Goal: Task Accomplishment & Management: Manage account settings

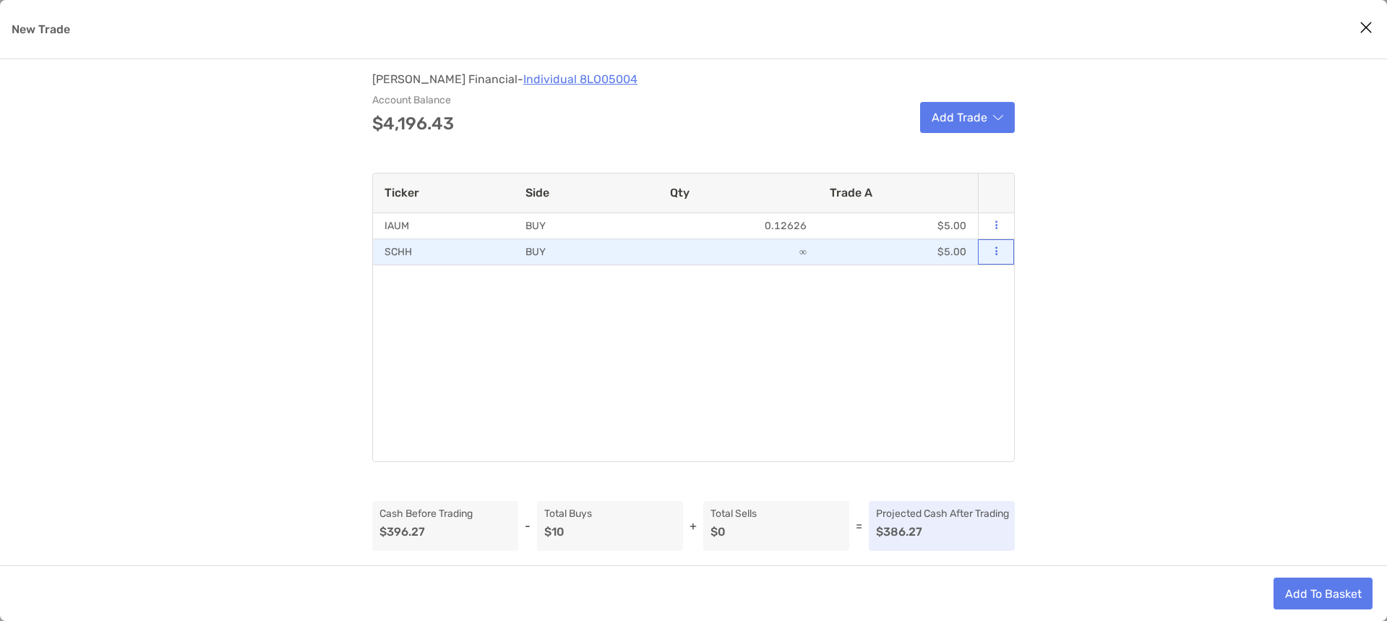
click at [992, 252] on button "modal" at bounding box center [996, 251] width 13 height 14
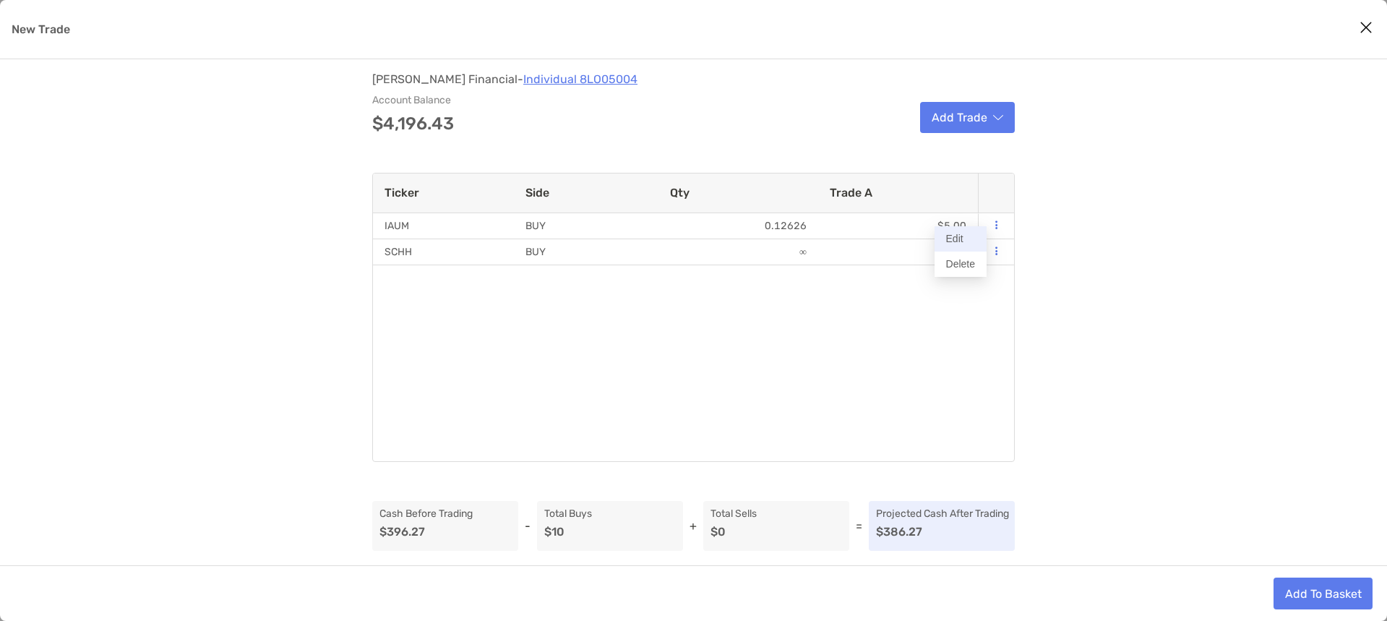
click at [959, 245] on button "Edit" at bounding box center [961, 238] width 52 height 25
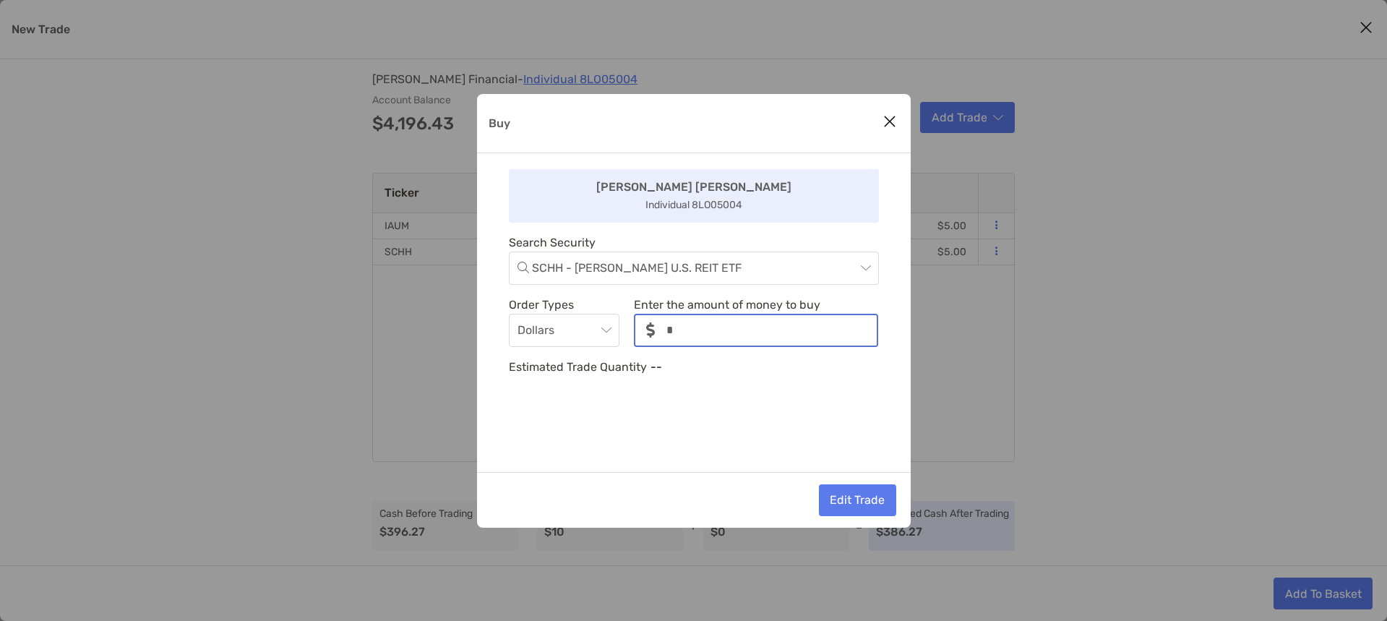
click at [718, 336] on input "noSymbolCurrency" at bounding box center [771, 330] width 210 height 30
type input "**"
click at [711, 446] on div "Zoe Zoe Individual 8LO05004 Search Security SCHH - Schwab U.S. REIT ETF Order T…" at bounding box center [694, 312] width 434 height 319
click at [849, 496] on button "Edit Trade" at bounding box center [857, 500] width 77 height 32
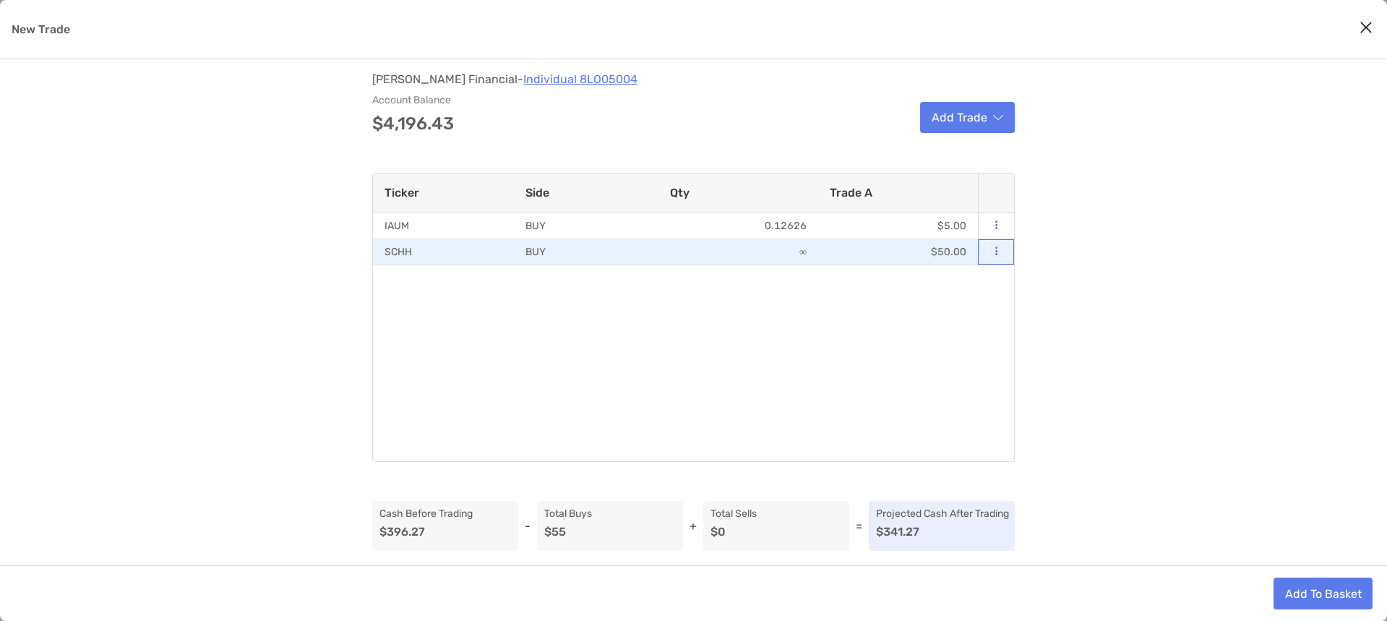
click at [993, 250] on button "modal" at bounding box center [996, 251] width 13 height 14
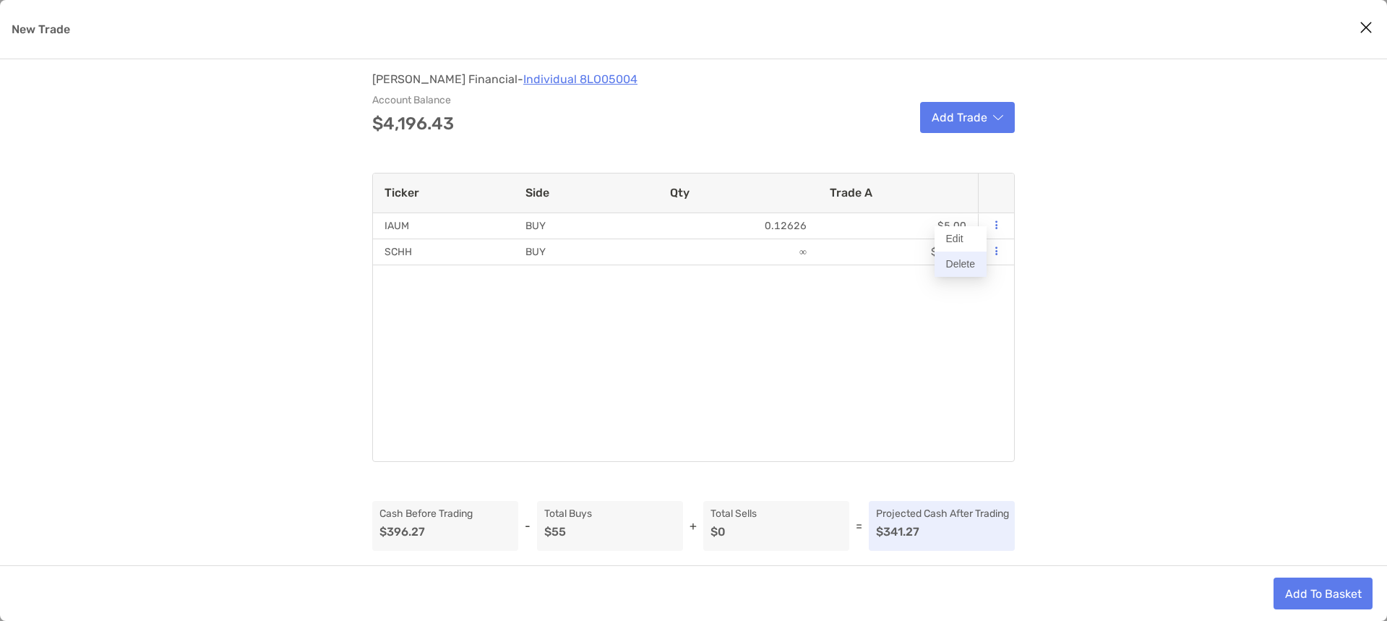
click at [961, 264] on button "Delete" at bounding box center [961, 264] width 52 height 25
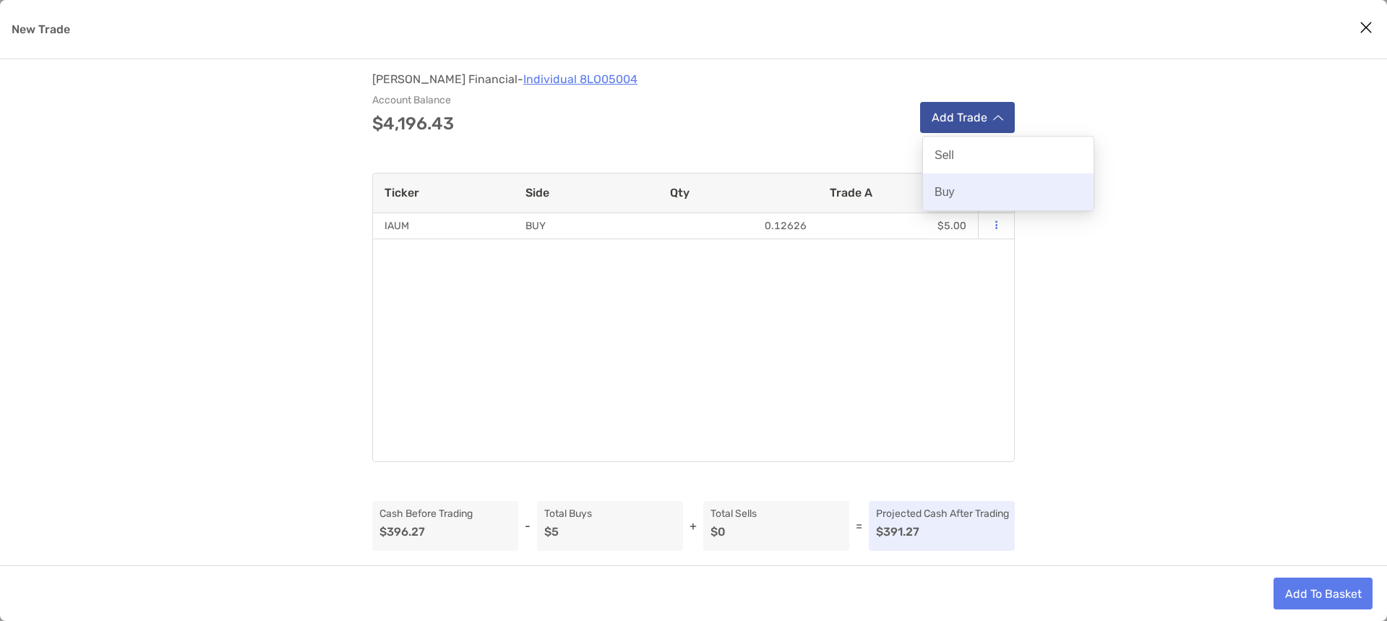
click at [942, 191] on p "Buy" at bounding box center [945, 192] width 20 height 14
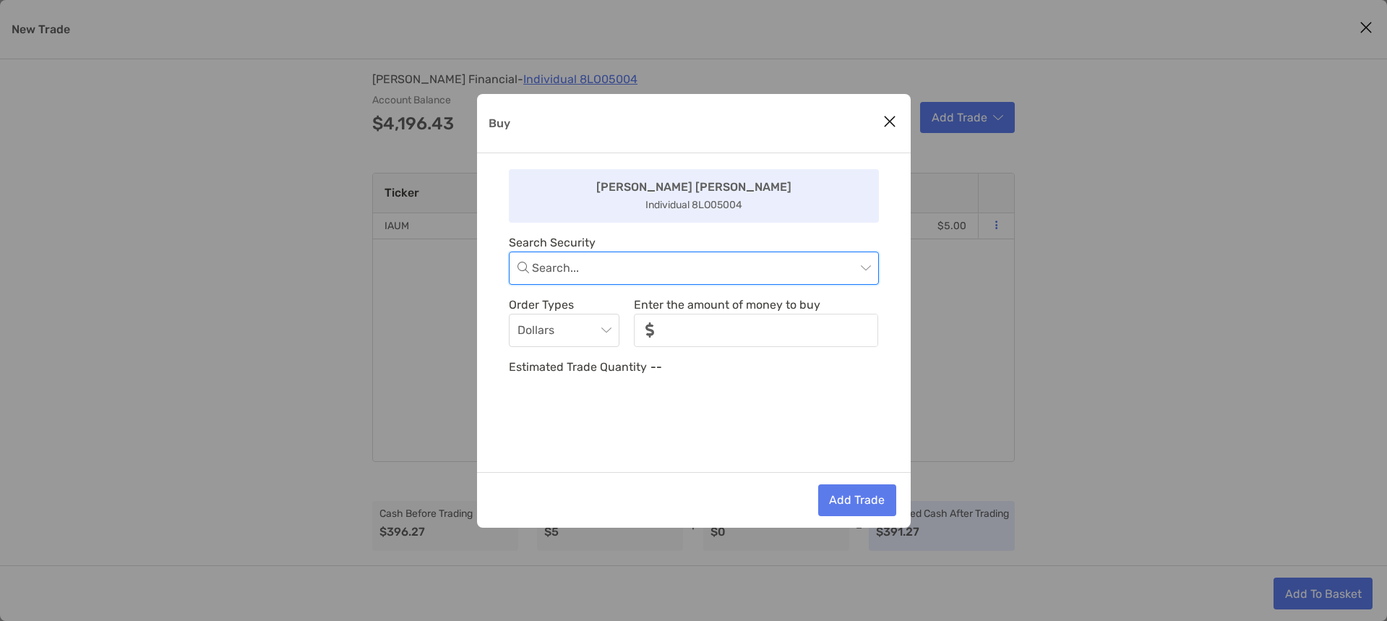
click at [659, 278] on input "Buy" at bounding box center [694, 268] width 324 height 32
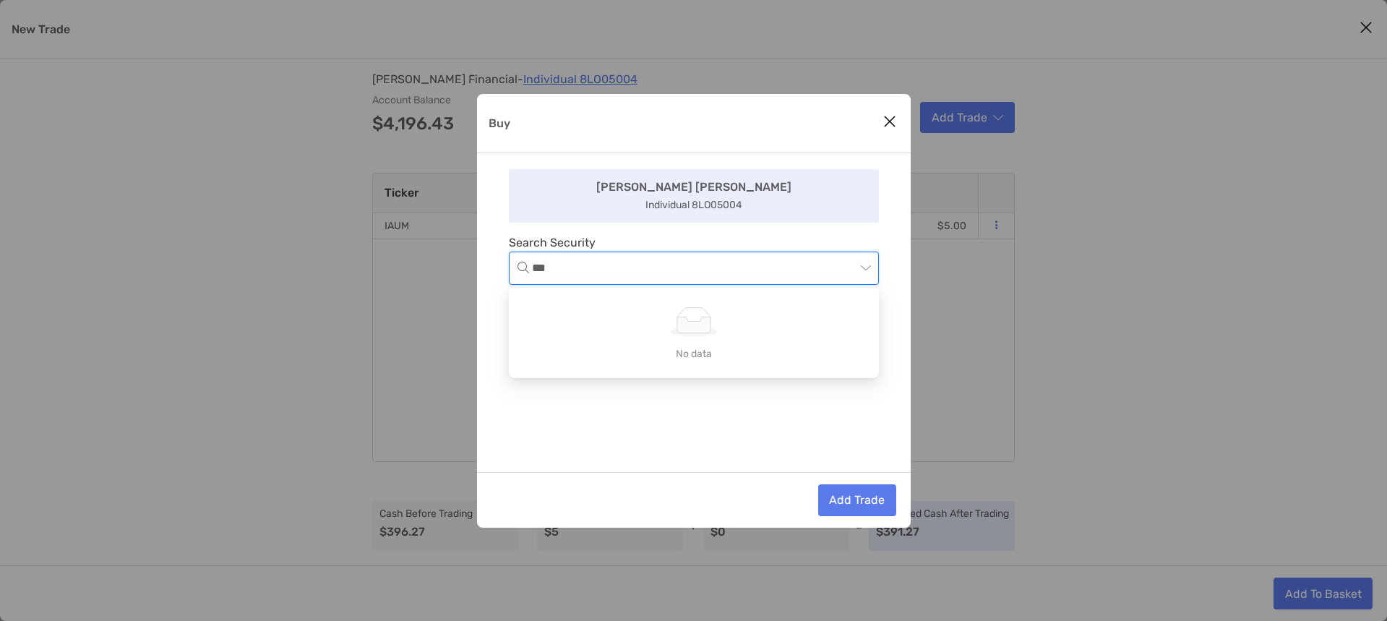
type input "****"
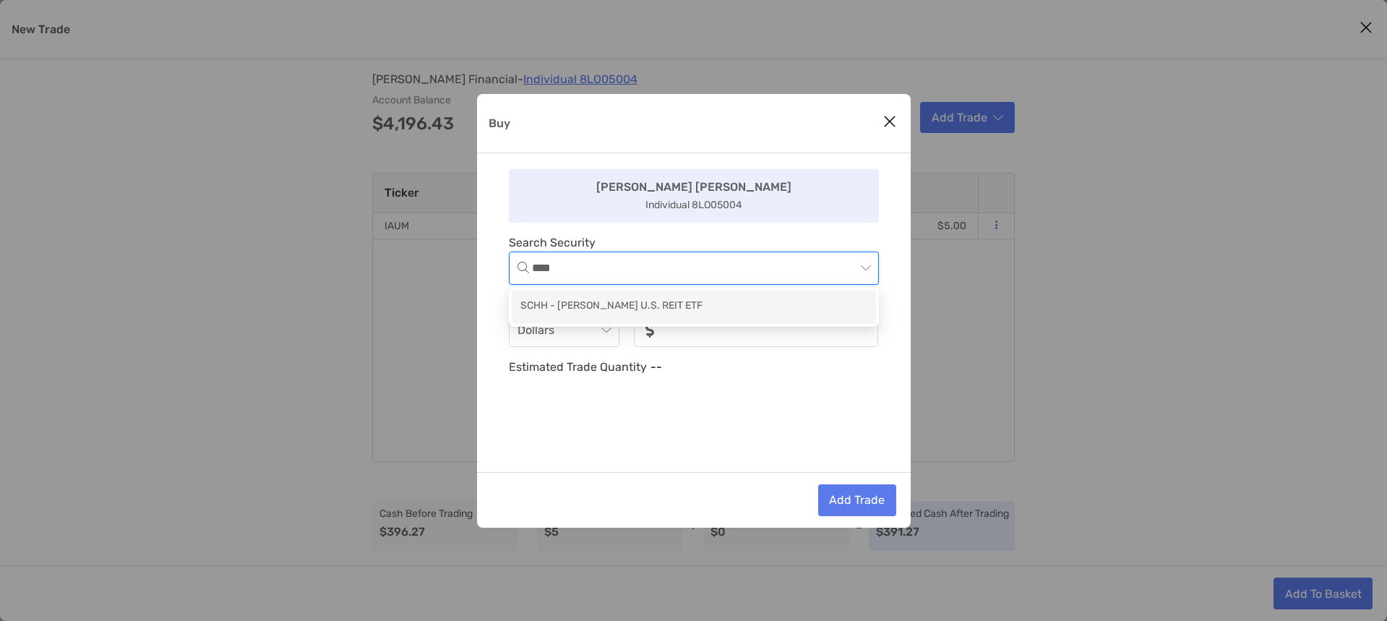
click at [655, 308] on div "SCHH - Schwab U.S. REIT ETF" at bounding box center [693, 307] width 347 height 18
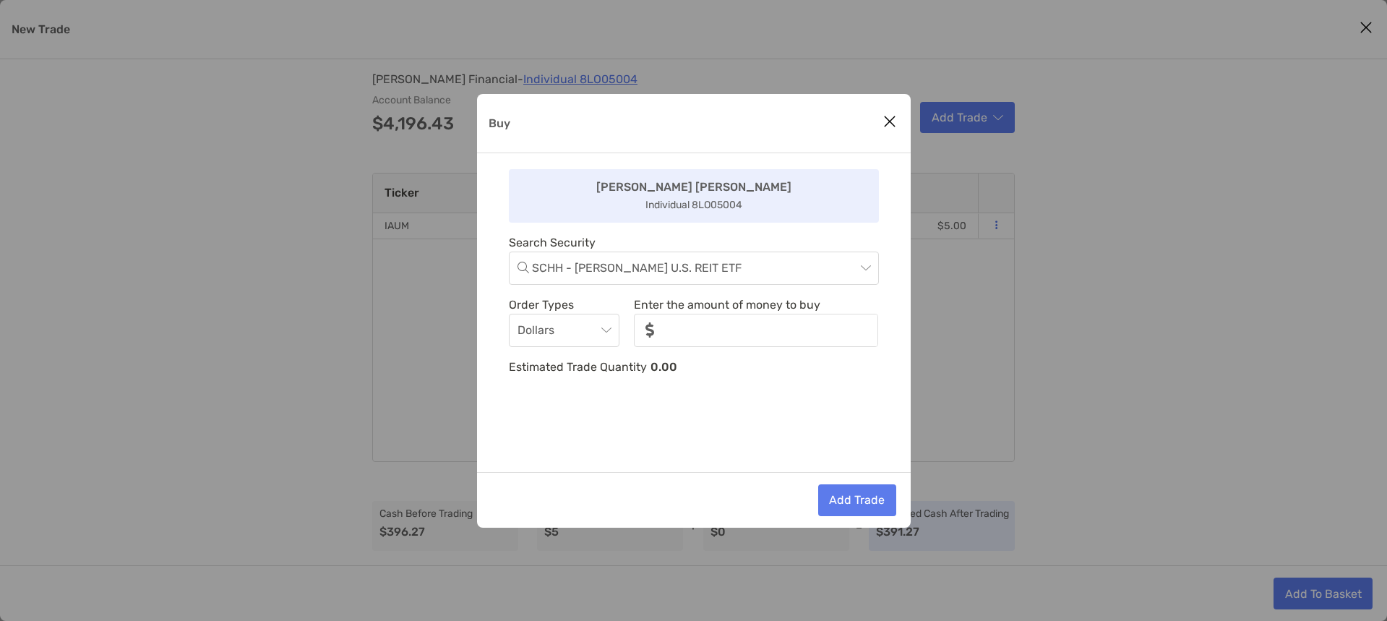
click at [664, 325] on div "Buy" at bounding box center [650, 330] width 31 height 32
click at [671, 327] on input "noSymbolCurrency" at bounding box center [771, 330] width 210 height 30
click at [689, 400] on div "Zoe Zoe Individual 8LO05004 Search Security SCHH - Schwab U.S. REIT ETF Order T…" at bounding box center [694, 312] width 434 height 319
click at [732, 337] on input "noSymbolCurrency" at bounding box center [771, 330] width 210 height 30
type input "*"
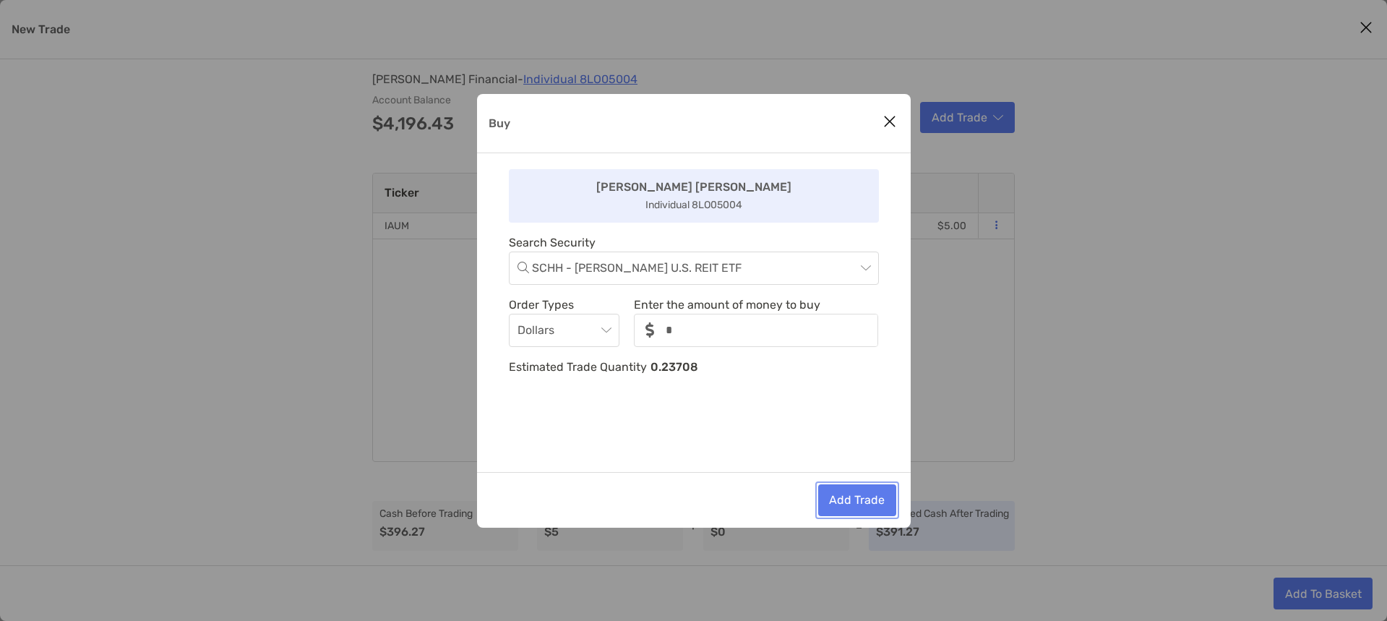
click at [831, 494] on button "Add Trade" at bounding box center [857, 500] width 78 height 32
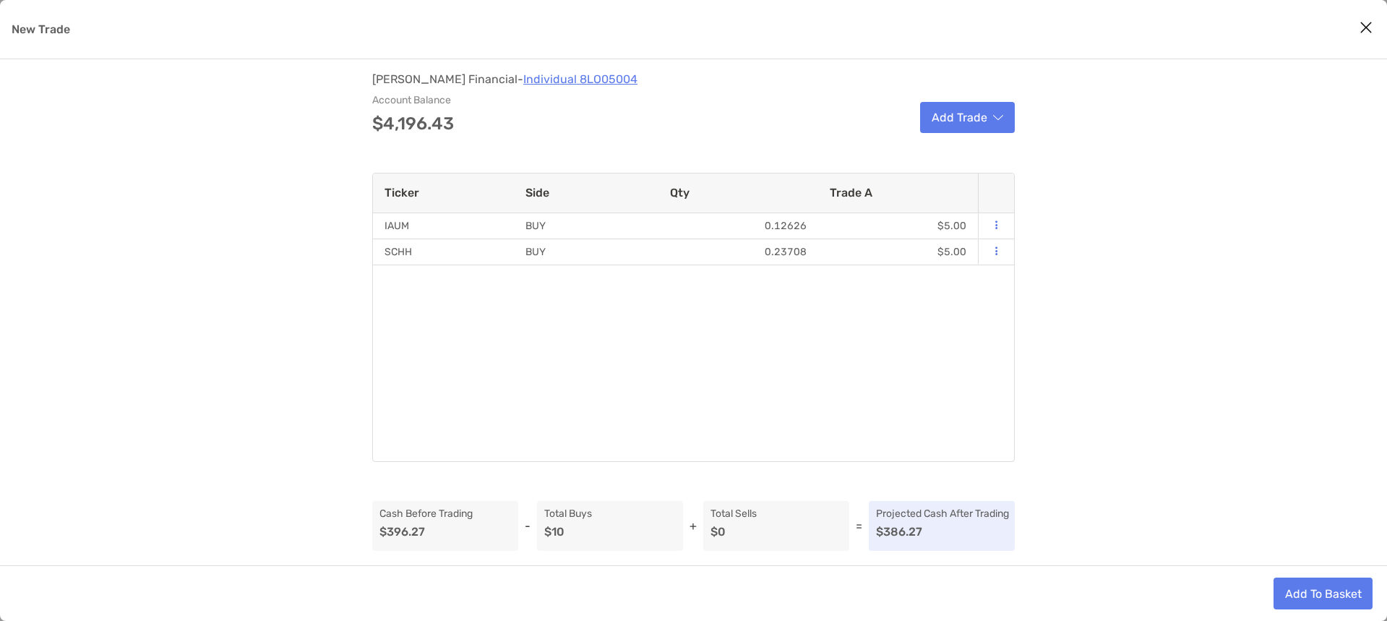
drag, startPoint x: 1364, startPoint y: 22, endPoint x: 307, endPoint y: 401, distance: 1122.6
click at [307, 401] on div "New Trade Zoe Financial - Individual 8LO05004 Account Balance $4,196.43 Add Tra…" at bounding box center [693, 310] width 1387 height 621
click at [307, 401] on div "Zoe Financial - Individual 8LO05004 Account Balance $4,196.43 Add Trade Ticker …" at bounding box center [693, 312] width 1387 height 506
click at [251, 209] on div "Zoe Financial - Individual 8LO05004 Account Balance $4,196.43 Add Trade Ticker …" at bounding box center [693, 312] width 1387 height 506
click at [1362, 22] on icon "Close modal" at bounding box center [1366, 27] width 13 height 17
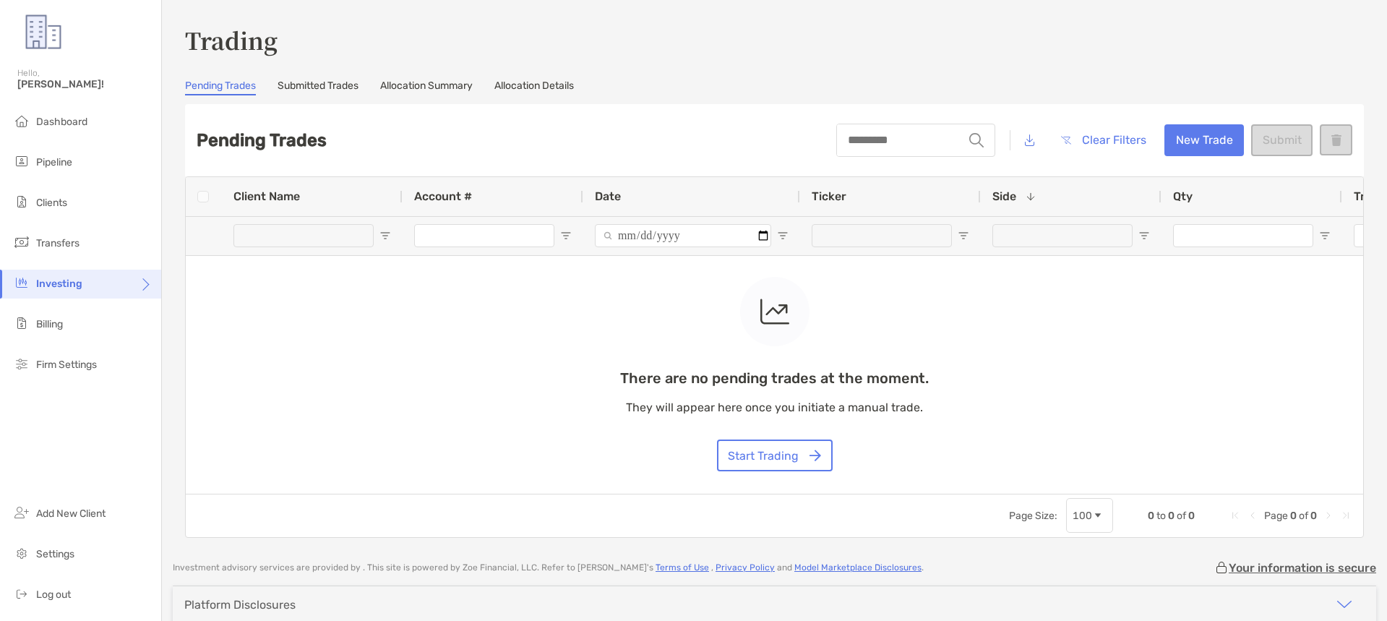
click at [894, 96] on div "Trading Pending Trades Submitted Trades Allocation Summary Allocation Details P…" at bounding box center [774, 280] width 1179 height 515
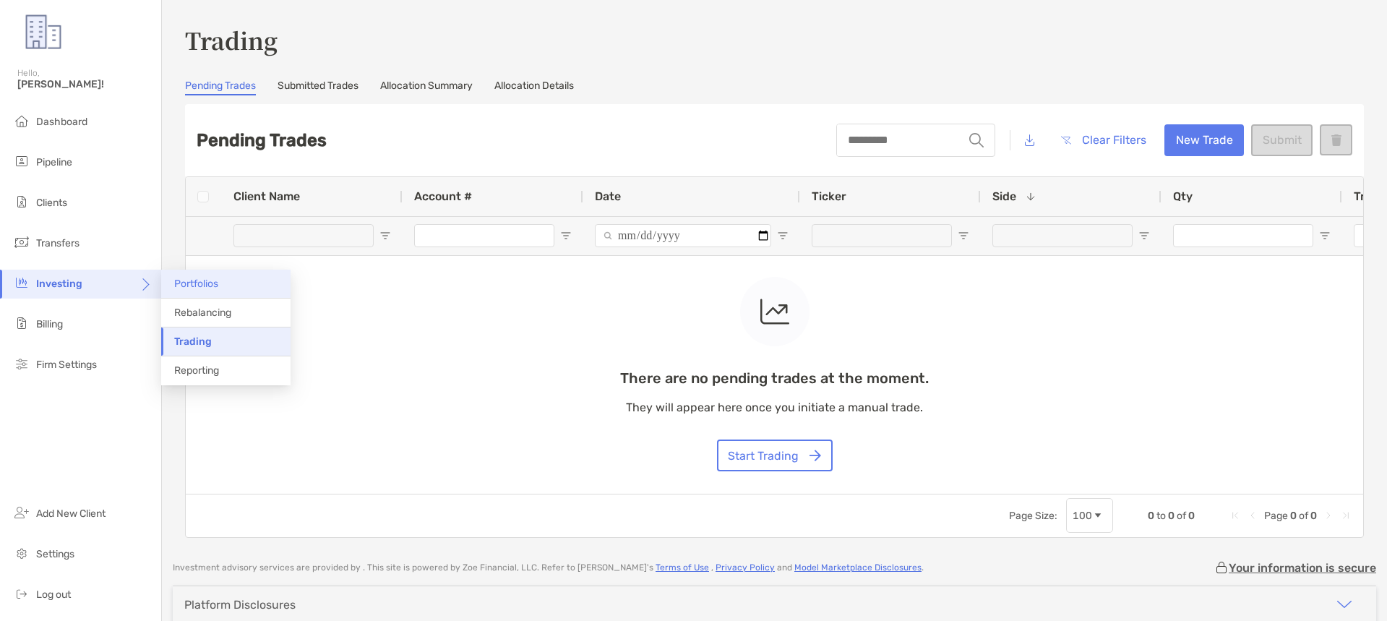
drag, startPoint x: 140, startPoint y: 283, endPoint x: 193, endPoint y: 293, distance: 54.3
click at [140, 284] on icon at bounding box center [145, 290] width 12 height 12
drag, startPoint x: 207, startPoint y: 317, endPoint x: 270, endPoint y: 325, distance: 64.0
click at [207, 317] on span "Rebalancing" at bounding box center [202, 312] width 57 height 12
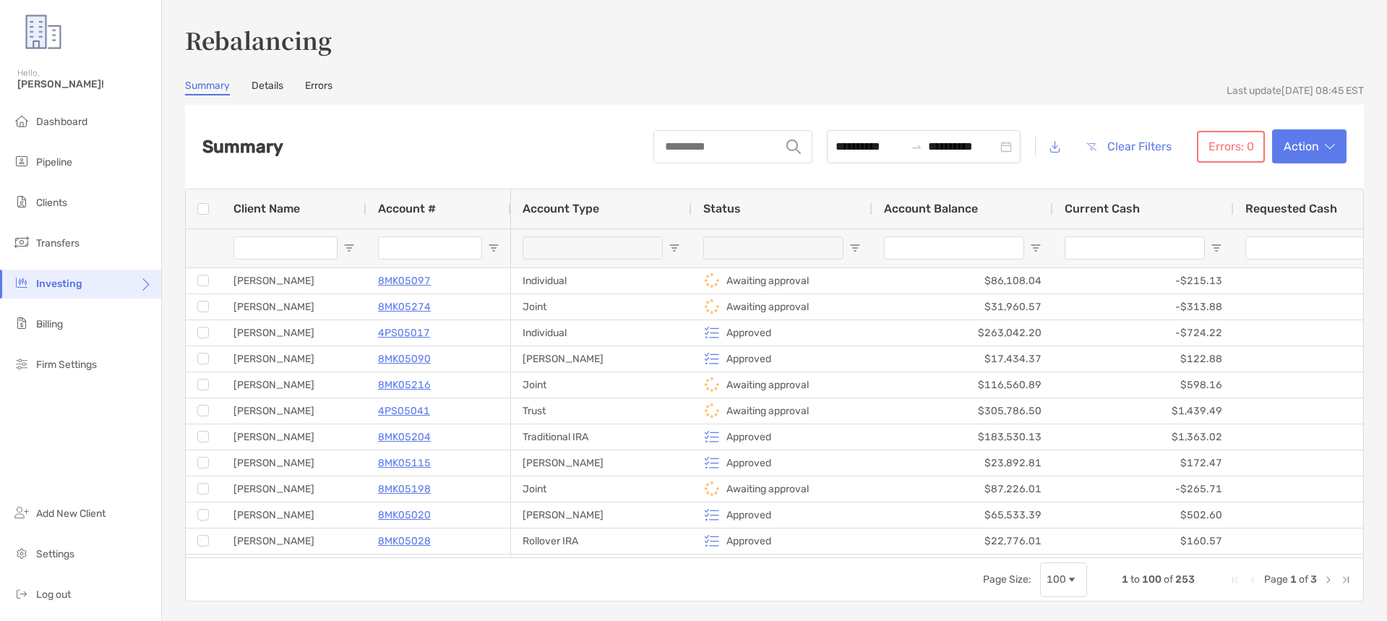
click at [467, 49] on h3 "Rebalancing" at bounding box center [774, 39] width 1179 height 33
click at [61, 198] on span "Clients" at bounding box center [51, 203] width 31 height 12
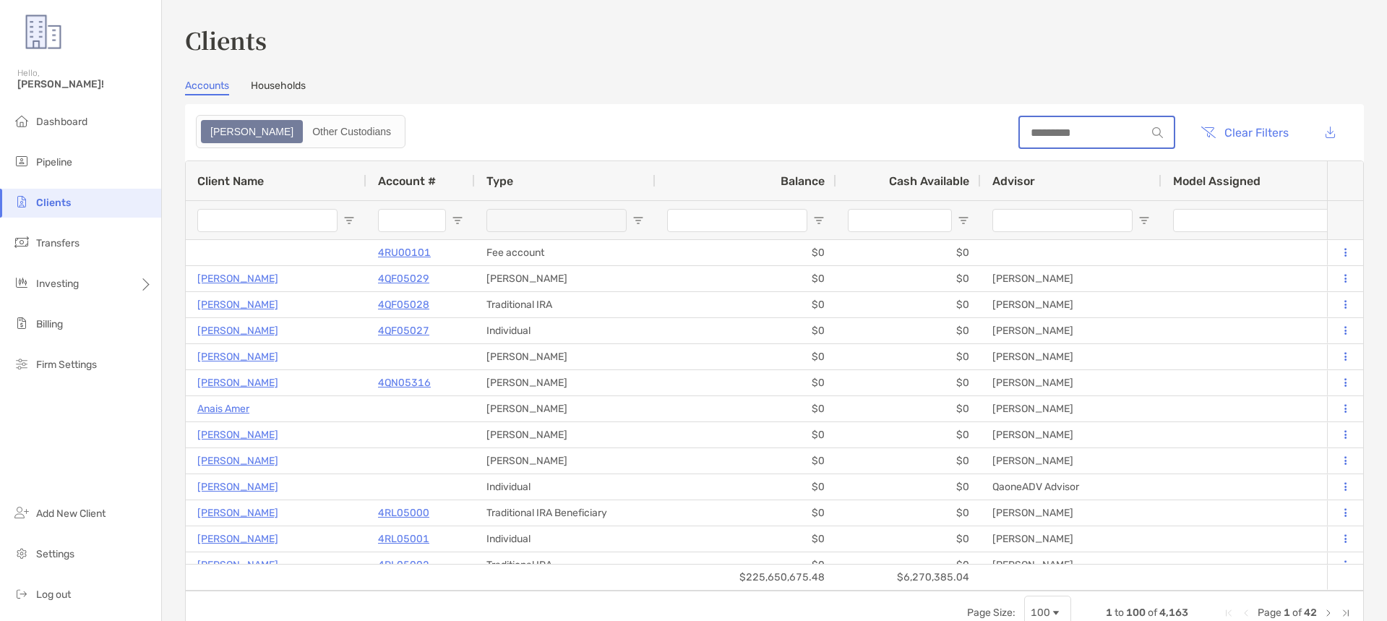
click at [1036, 134] on input at bounding box center [1083, 132] width 126 height 12
paste input "**********"
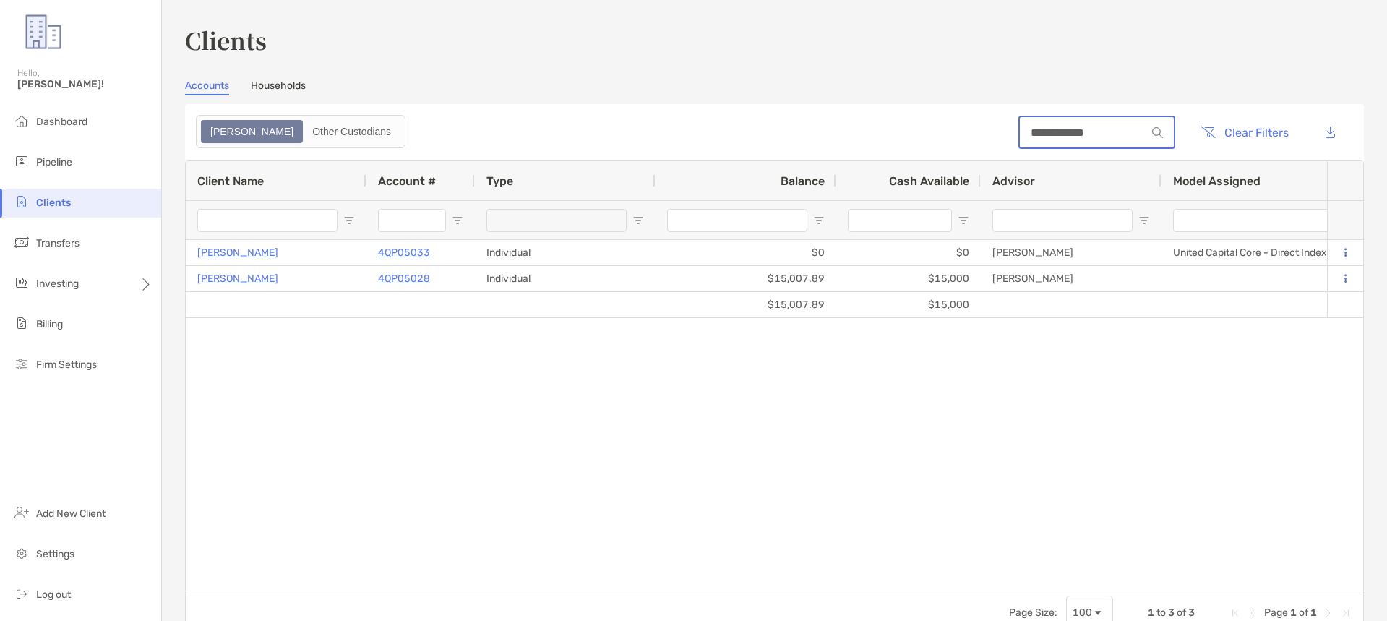
type input "**********"
drag, startPoint x: 423, startPoint y: 359, endPoint x: 423, endPoint y: 328, distance: 31.1
click at [423, 359] on div "Jodi Leslie Matsuo 4QP05033 Individual $0 $0 Processing Data... Completed Unite…" at bounding box center [756, 415] width 1141 height 351
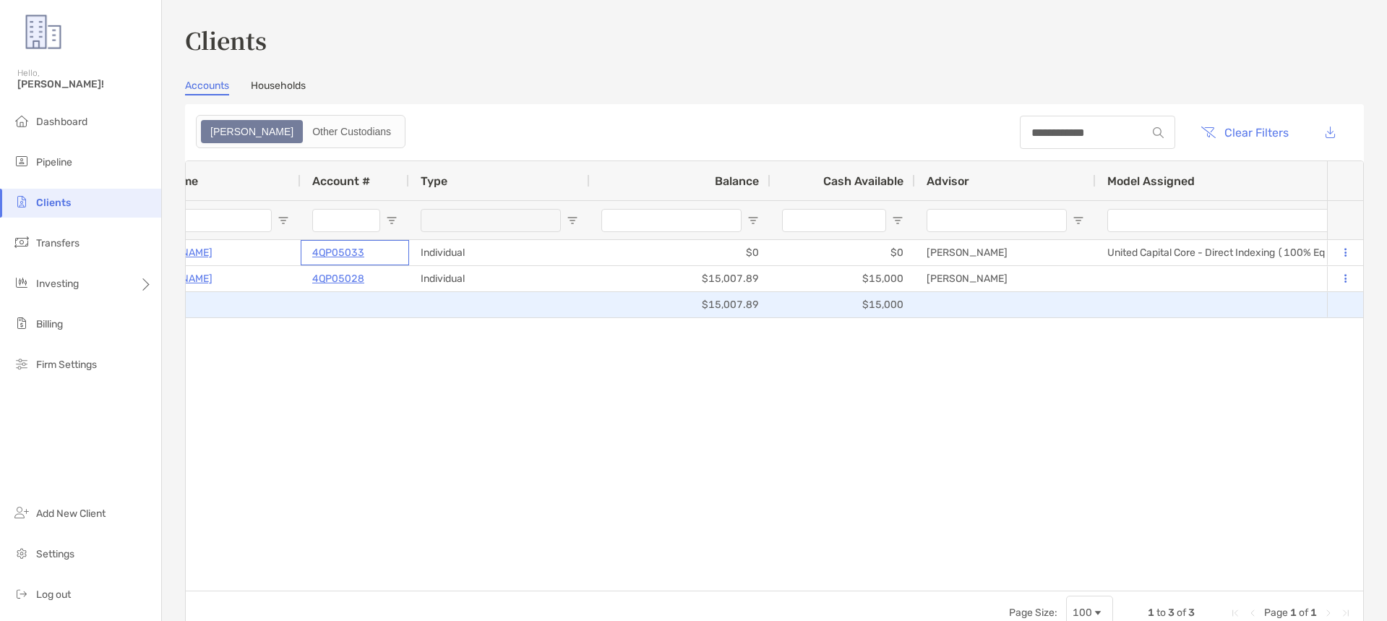
scroll to position [0, 87]
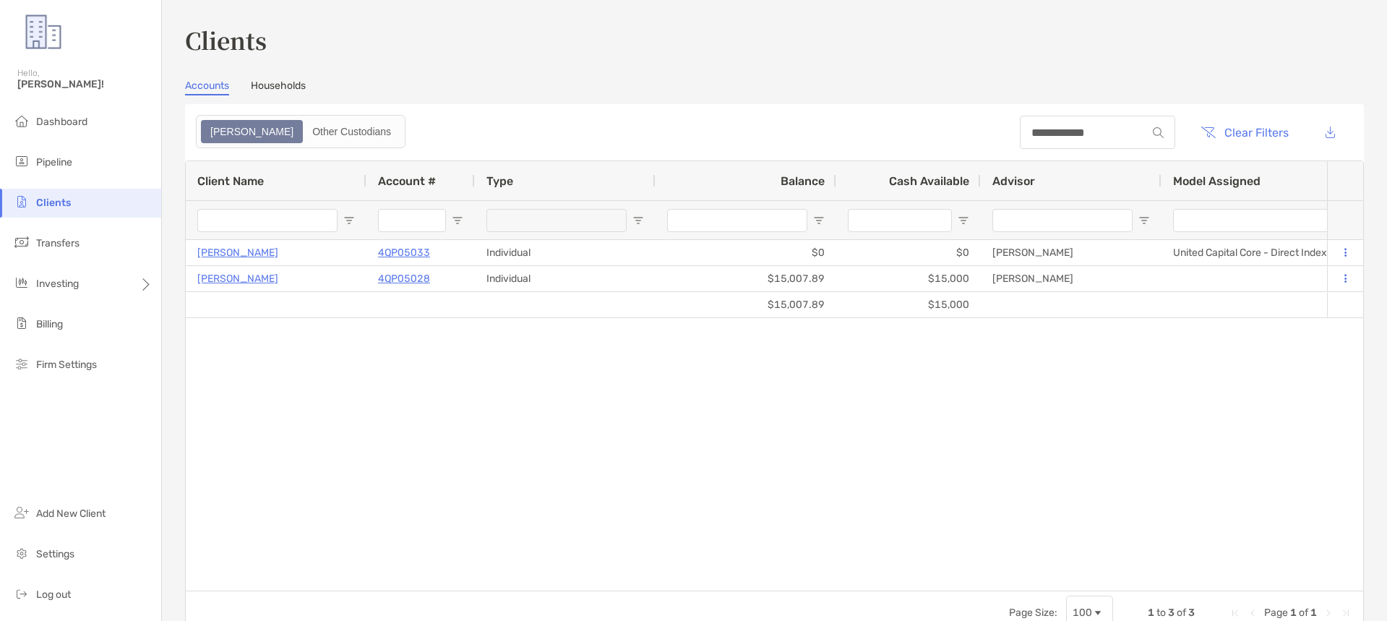
drag, startPoint x: 498, startPoint y: 507, endPoint x: 18, endPoint y: 466, distance: 481.8
click at [492, 507] on div "Jodi Leslie Matsuo 4QP05033 Individual $0 $0 Processing Data... Completed Unite…" at bounding box center [756, 415] width 1141 height 351
click at [197, 315] on span "Rebalancing" at bounding box center [202, 312] width 57 height 12
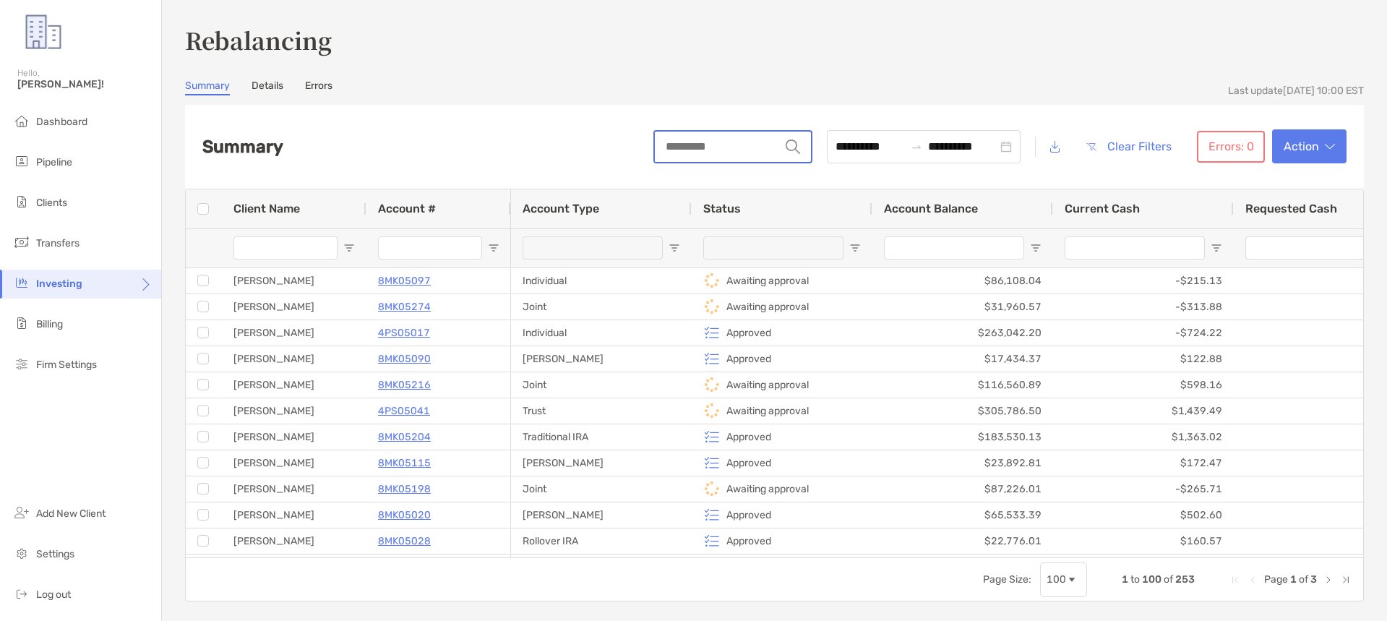
click at [693, 147] on input "string" at bounding box center [717, 147] width 125 height 30
paste input "********"
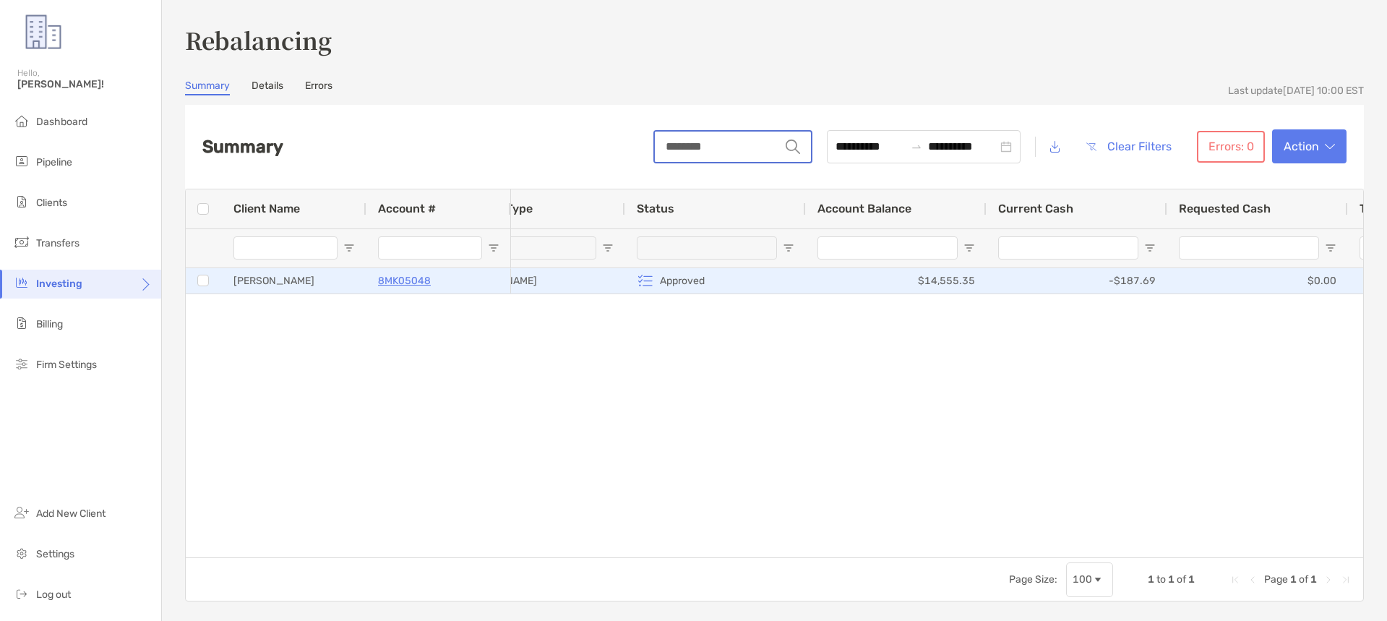
scroll to position [0, 109]
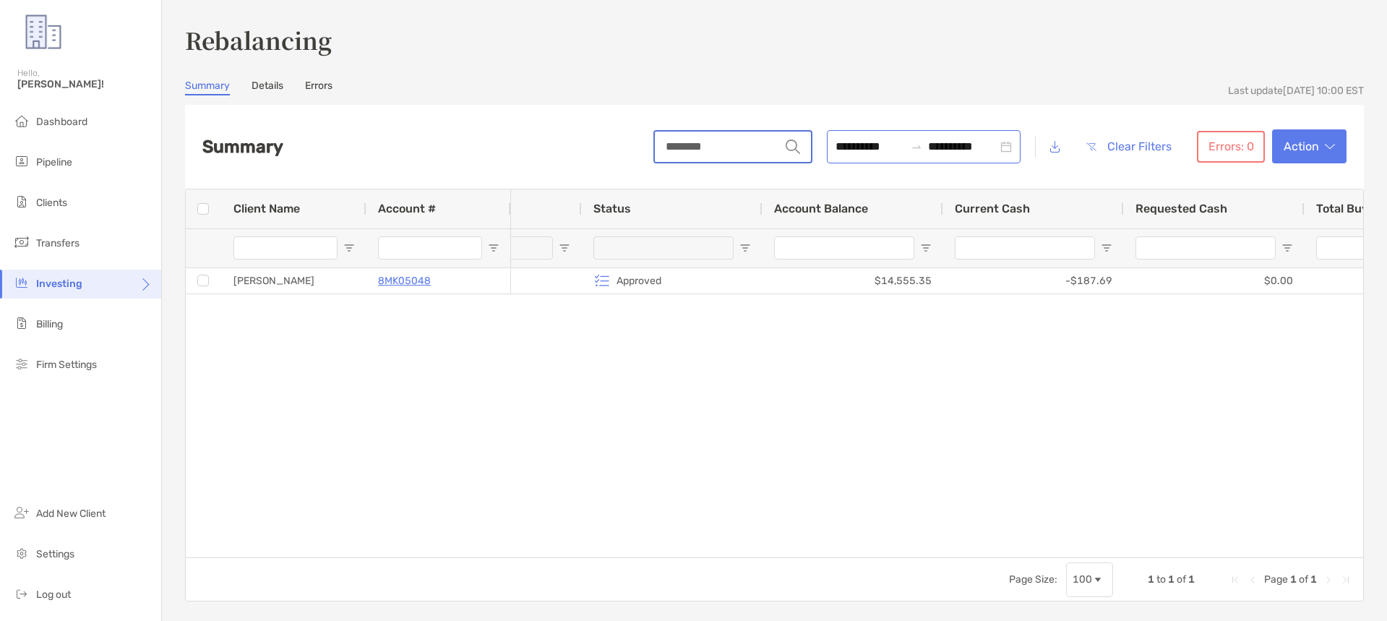
type input "********"
click at [836, 142] on input "**********" at bounding box center [870, 146] width 69 height 18
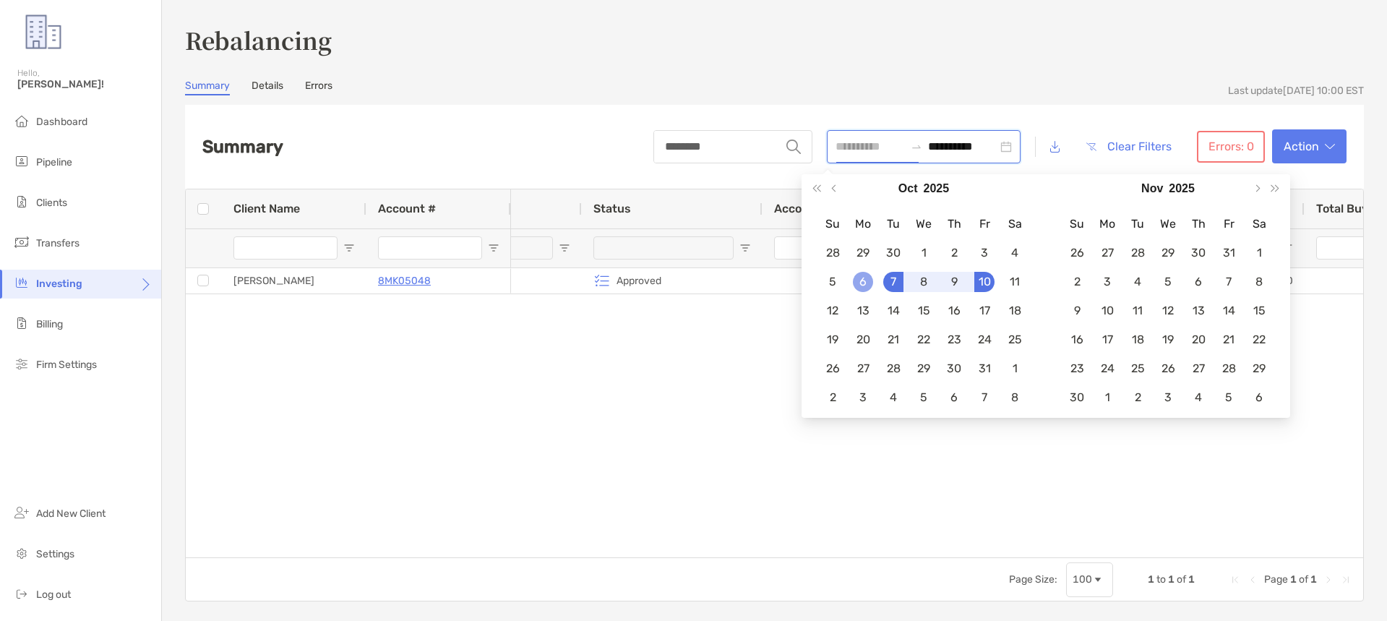
type input "**********"
drag, startPoint x: 854, startPoint y: 283, endPoint x: 885, endPoint y: 275, distance: 32.6
click at [854, 283] on div "6" at bounding box center [863, 282] width 20 height 20
type input "**********"
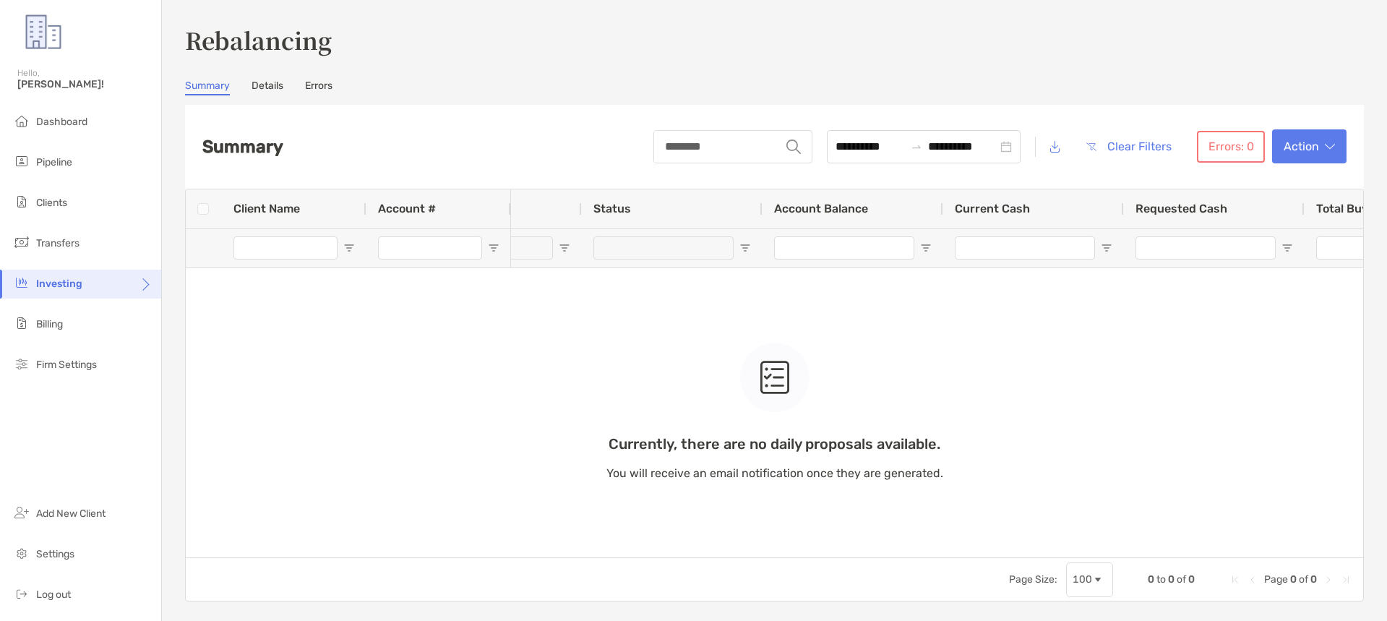
click at [936, 95] on div "Summary Details Errors" at bounding box center [774, 88] width 1179 height 16
click at [789, 87] on div "Summary Details Errors" at bounding box center [774, 88] width 1179 height 16
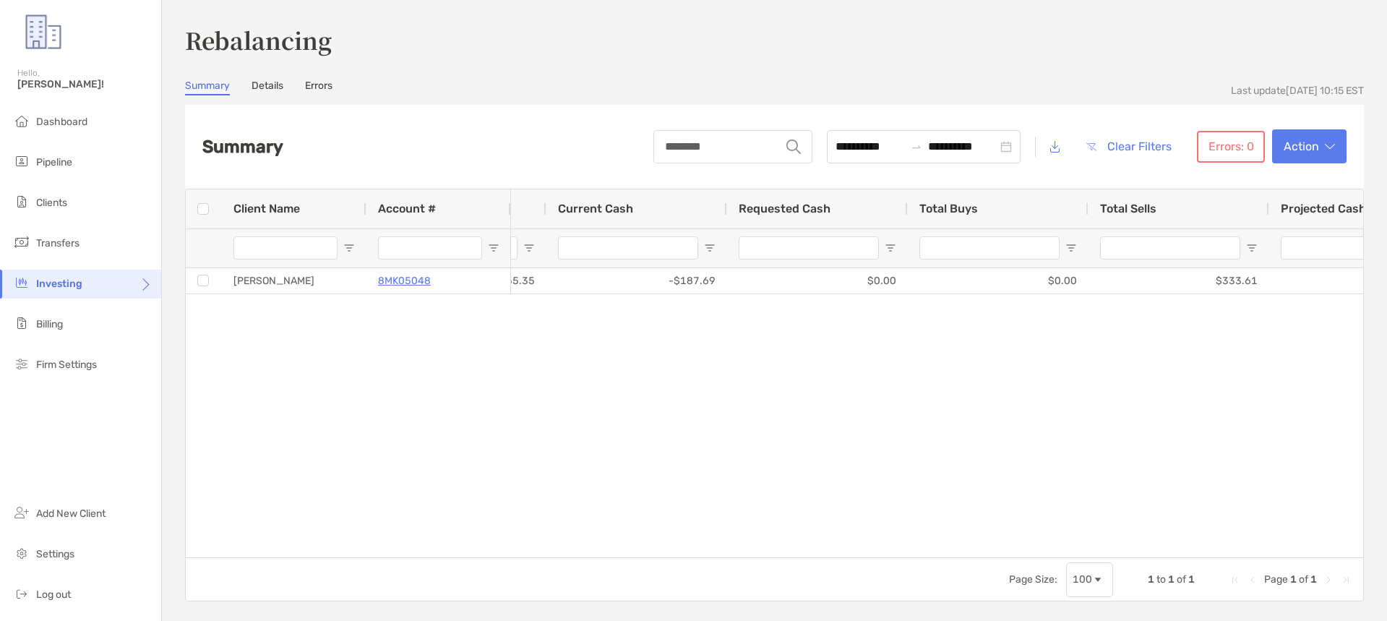
scroll to position [0, 325]
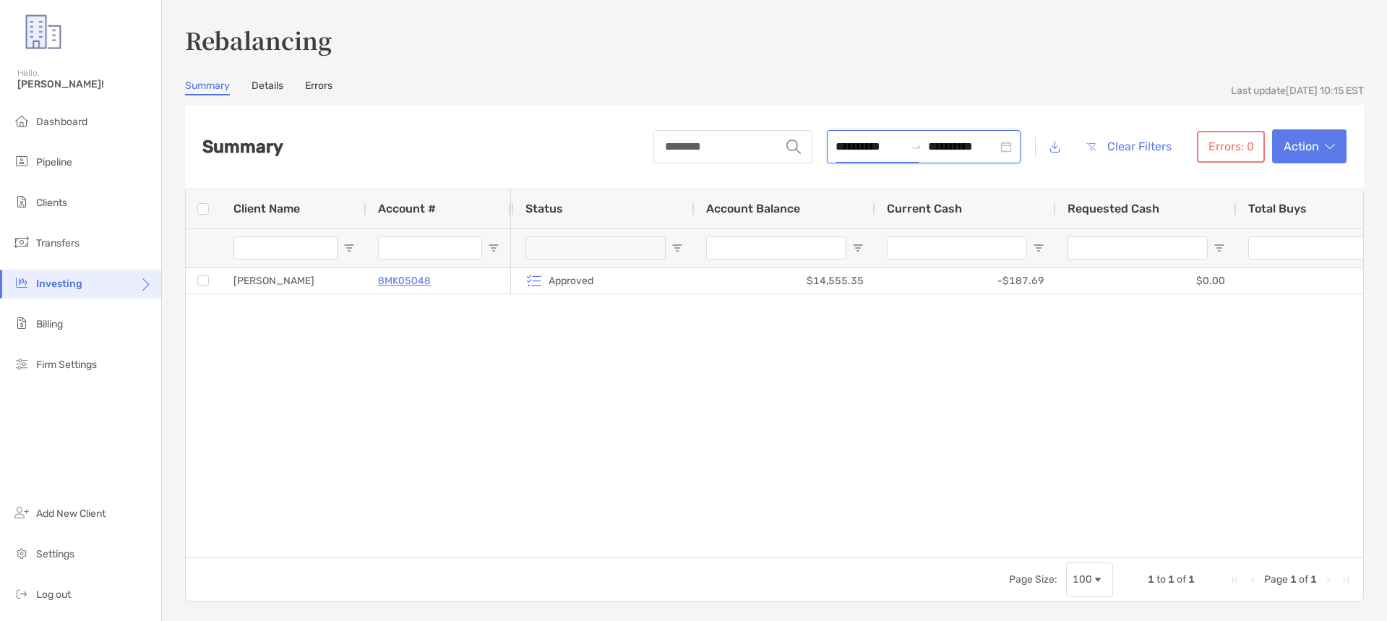
click at [836, 150] on input "**********" at bounding box center [870, 146] width 69 height 18
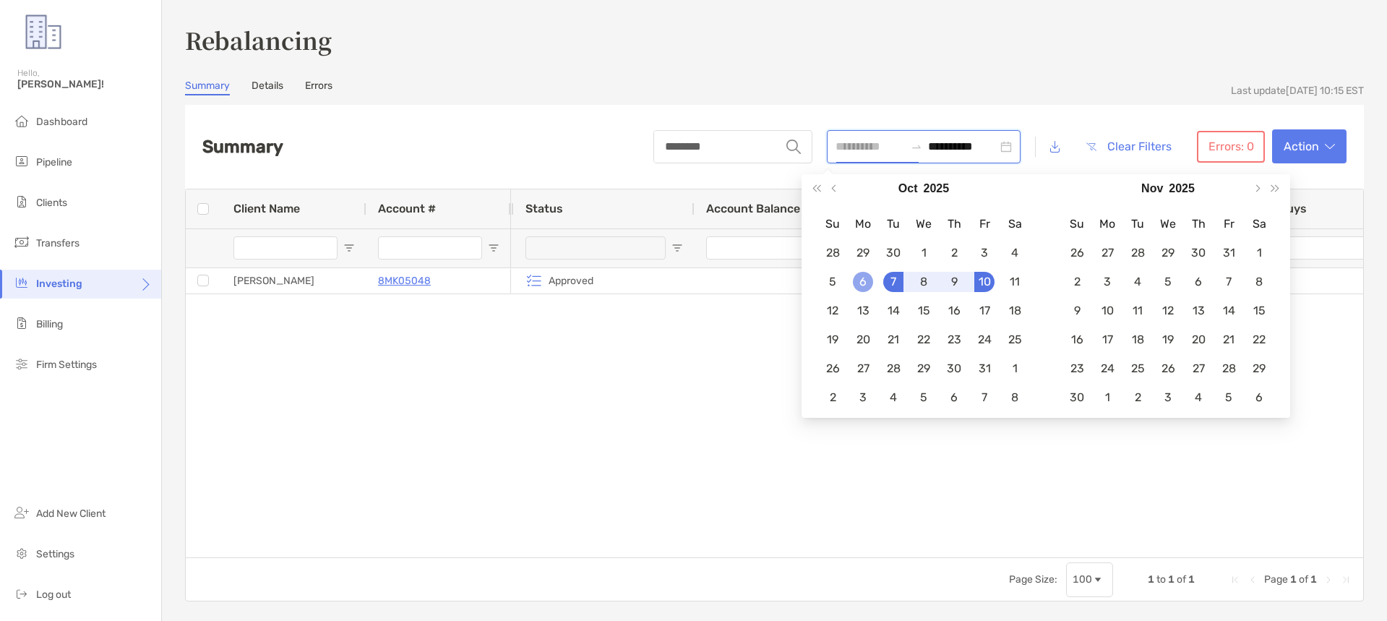
type input "**********"
drag, startPoint x: 856, startPoint y: 278, endPoint x: 1235, endPoint y: 197, distance: 387.3
click at [857, 278] on div "6" at bounding box center [863, 282] width 20 height 20
type input "**********"
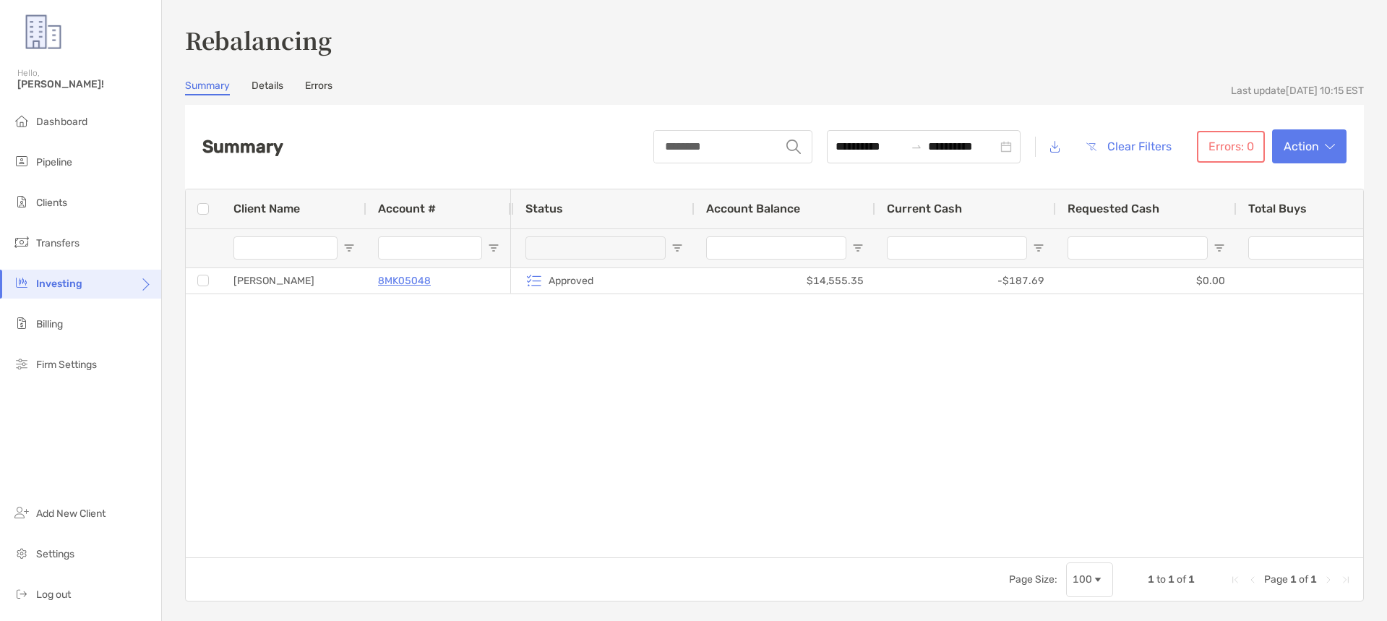
click at [1082, 69] on div "**********" at bounding box center [774, 312] width 1179 height 578
click at [844, 150] on input "**********" at bounding box center [870, 146] width 69 height 18
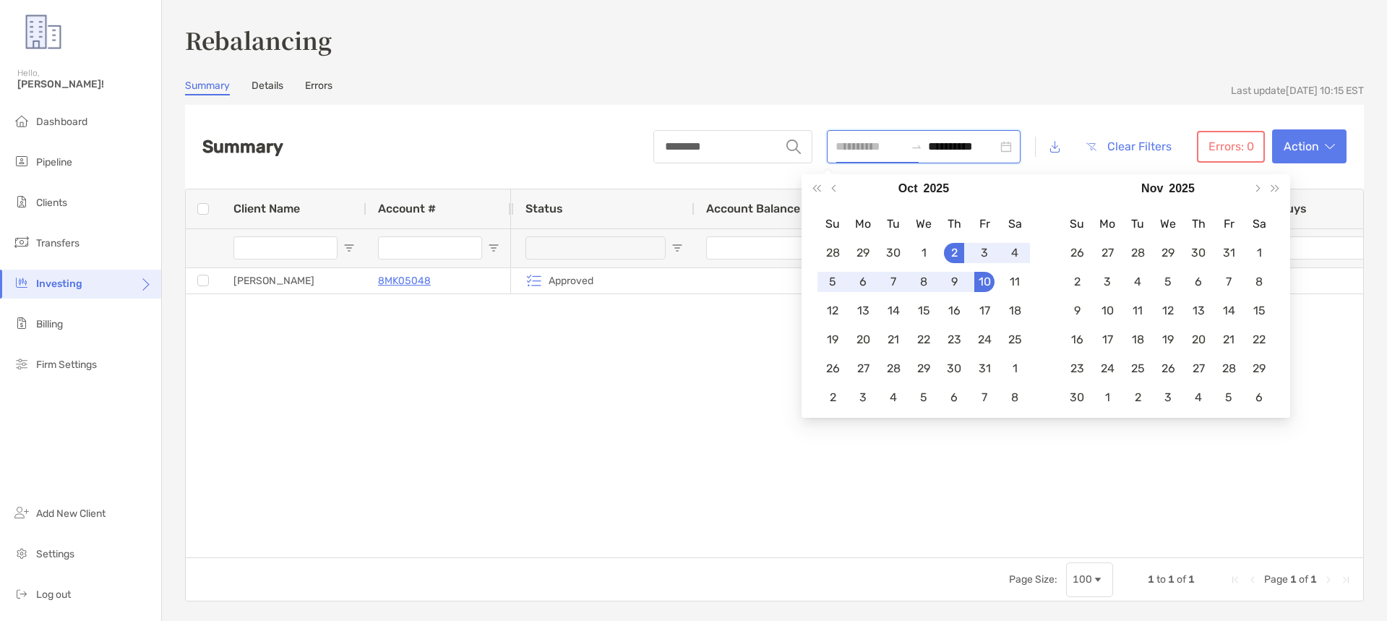
type input "**********"
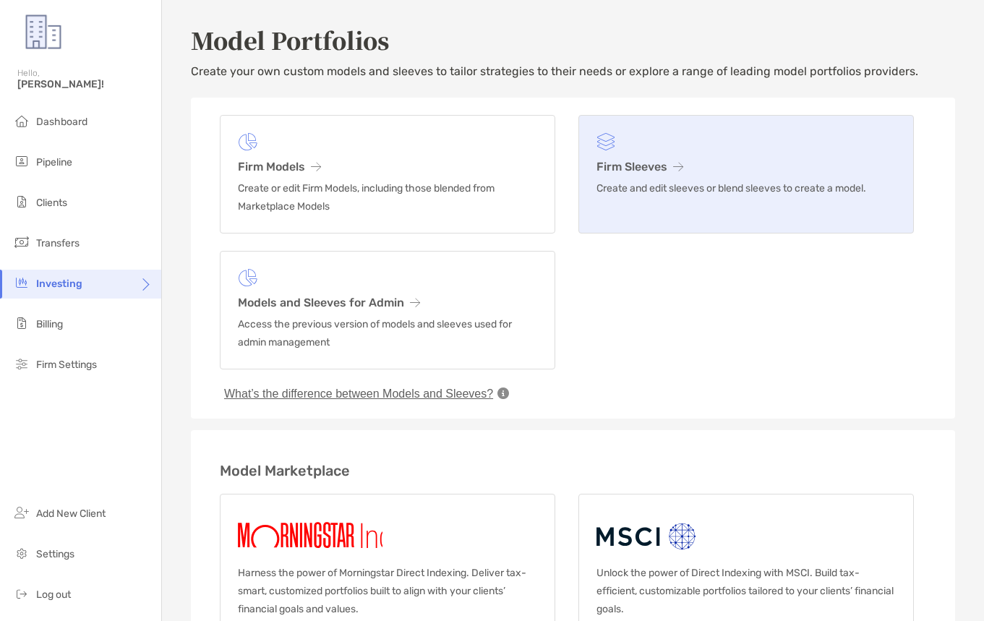
click at [655, 176] on link "Firm Sleeves Create and edit sleeves or blend sleeves to create a model." at bounding box center [745, 174] width 335 height 119
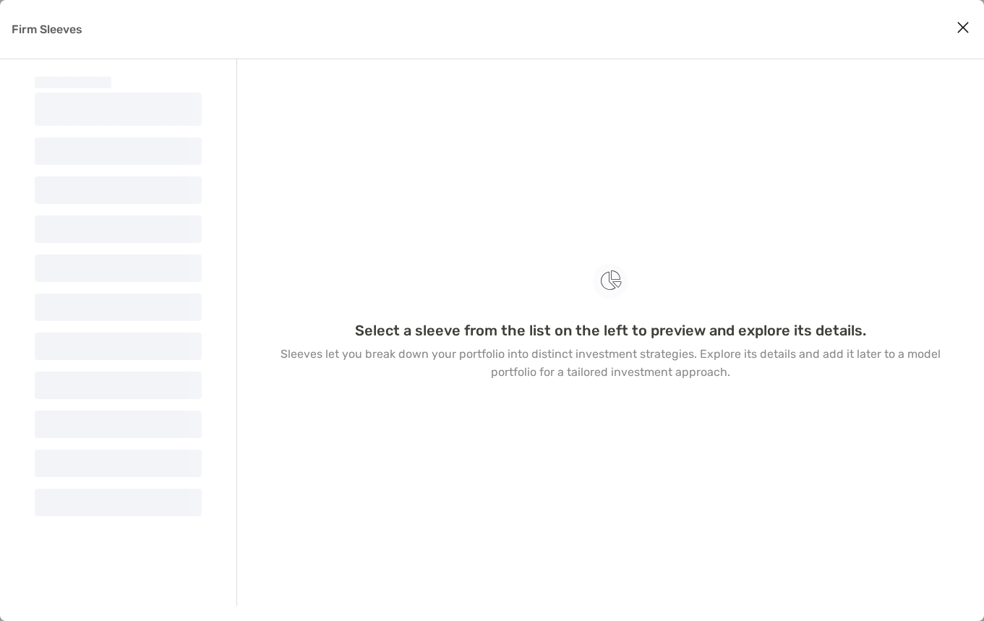
click at [837, 25] on icon "Close modal" at bounding box center [962, 27] width 13 height 17
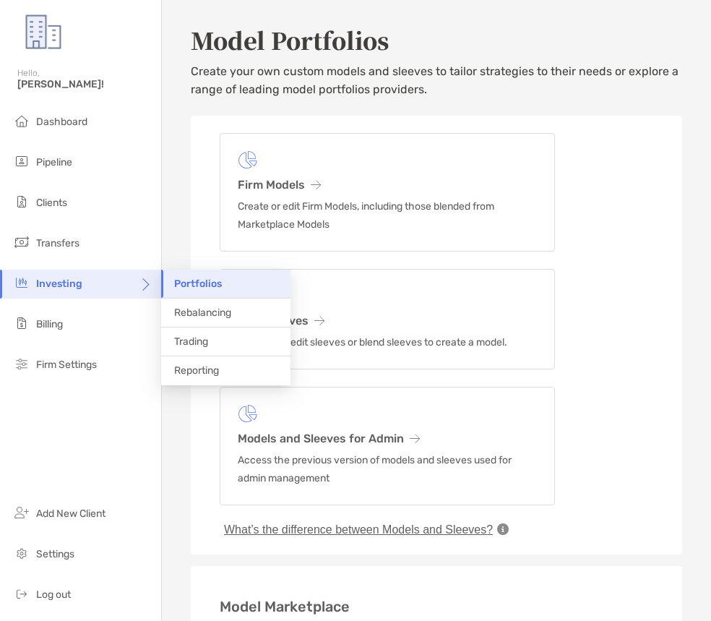
drag, startPoint x: 200, startPoint y: 335, endPoint x: 4, endPoint y: 479, distance: 243.5
click at [199, 335] on span "Trading" at bounding box center [191, 341] width 34 height 12
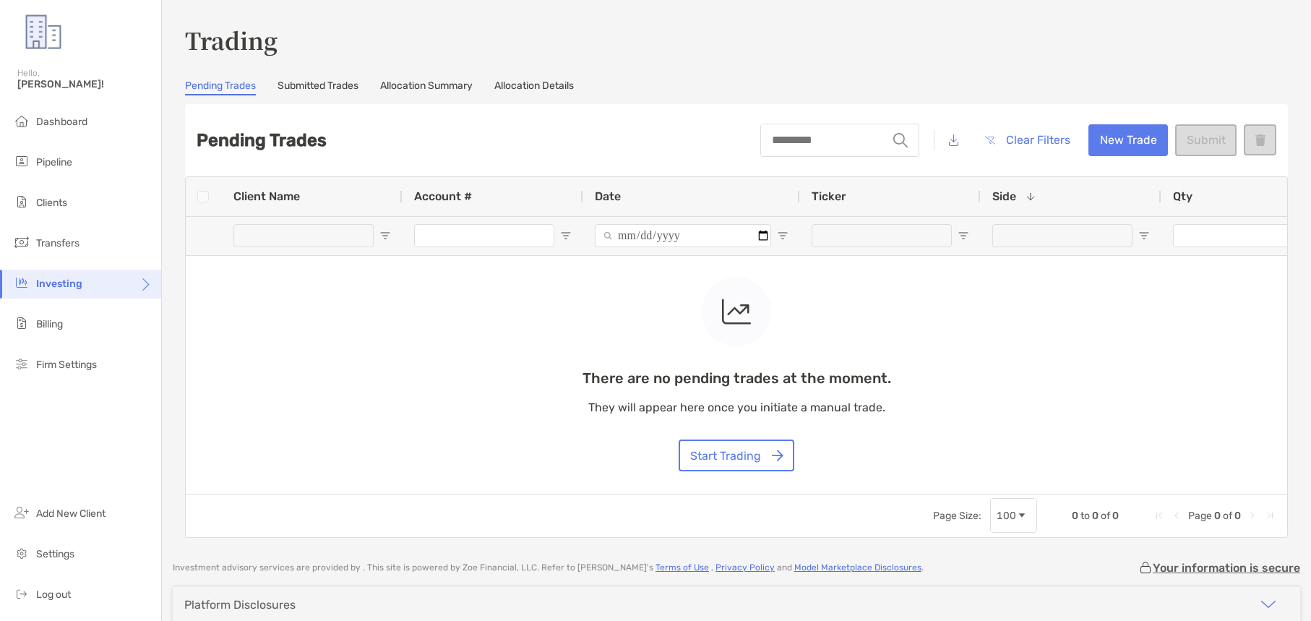
drag, startPoint x: 317, startPoint y: 318, endPoint x: 765, endPoint y: 186, distance: 468.0
click at [317, 318] on div "There are no pending trades at the moment. They will appear here once you initi…" at bounding box center [737, 335] width 1102 height 317
click at [837, 142] on button "New Trade" at bounding box center [1129, 140] width 80 height 32
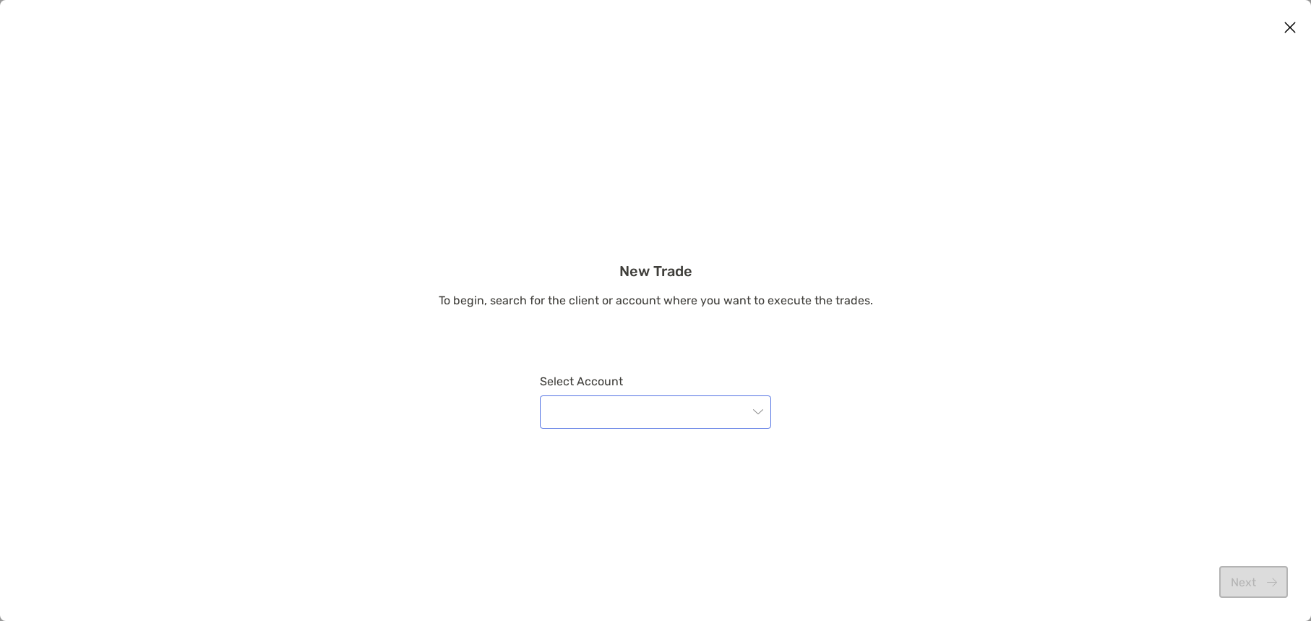
click at [614, 406] on input "modal" at bounding box center [649, 412] width 200 height 32
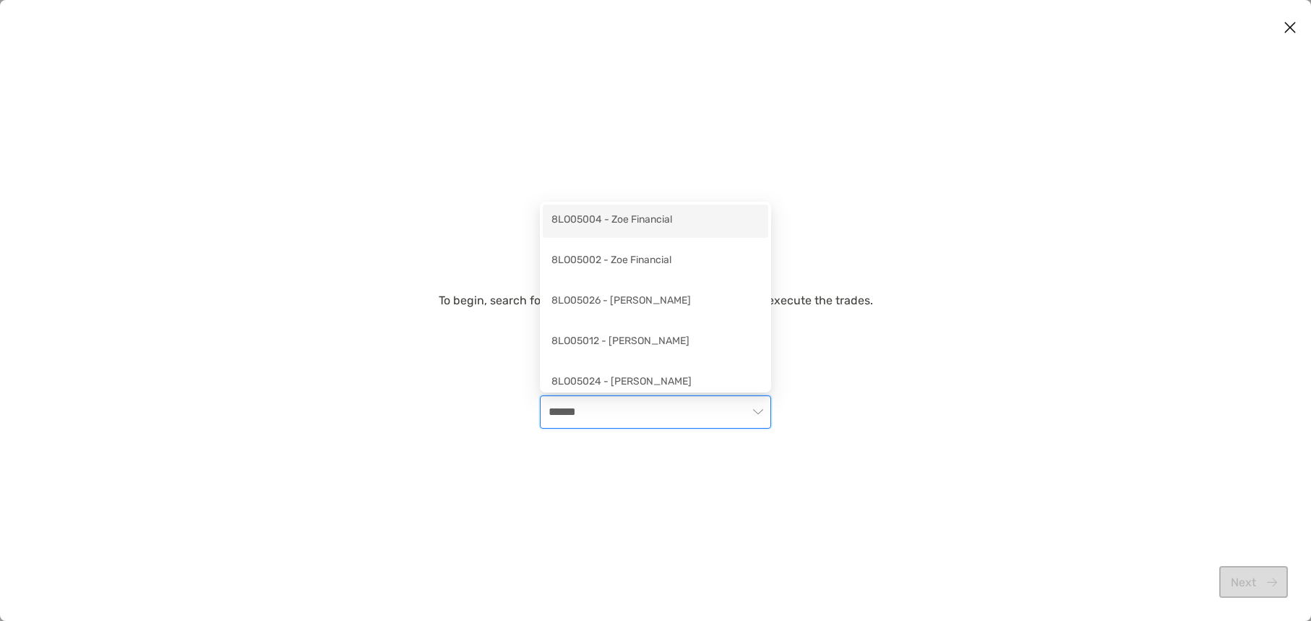
type input "*******"
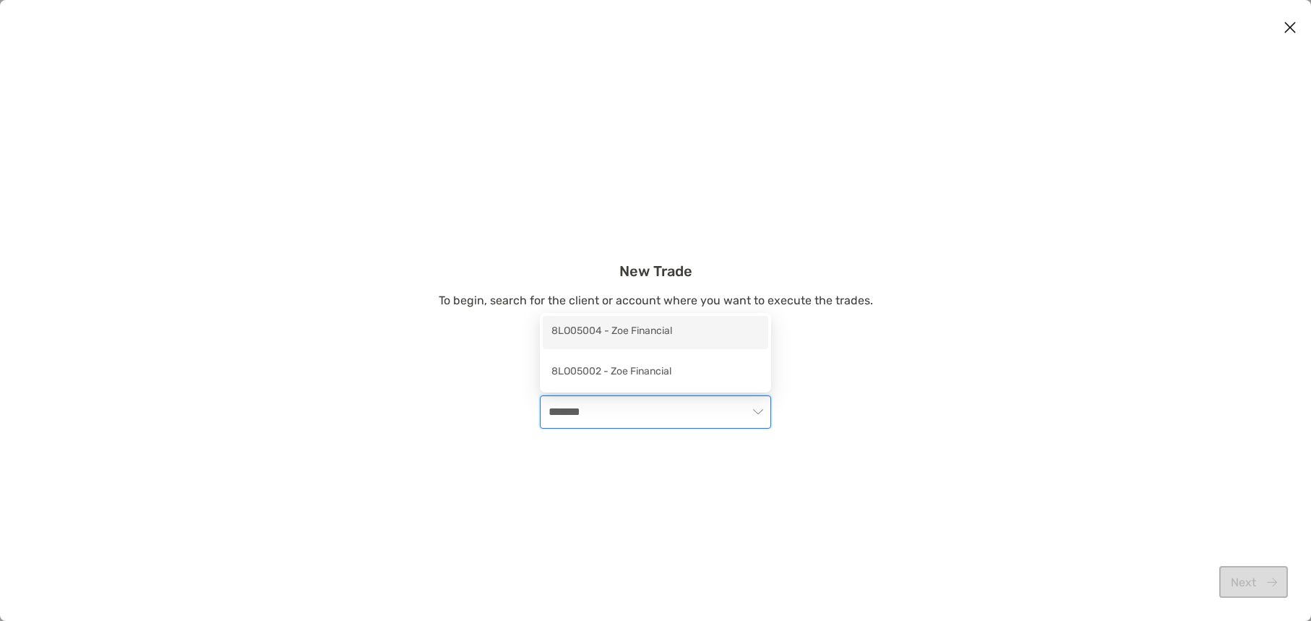
click at [578, 323] on div "8LO05004 - Zoe Financial" at bounding box center [656, 332] width 208 height 18
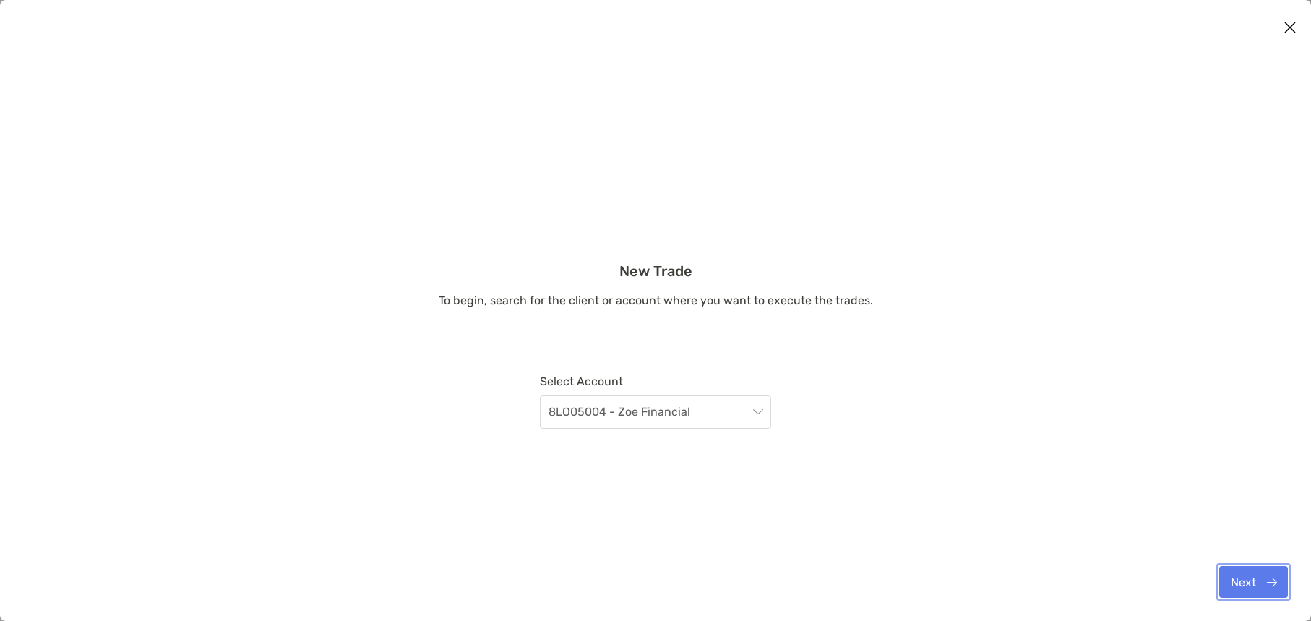
drag, startPoint x: 1238, startPoint y: 575, endPoint x: 942, endPoint y: 468, distance: 314.2
click at [837, 575] on button "Next" at bounding box center [1253, 582] width 69 height 32
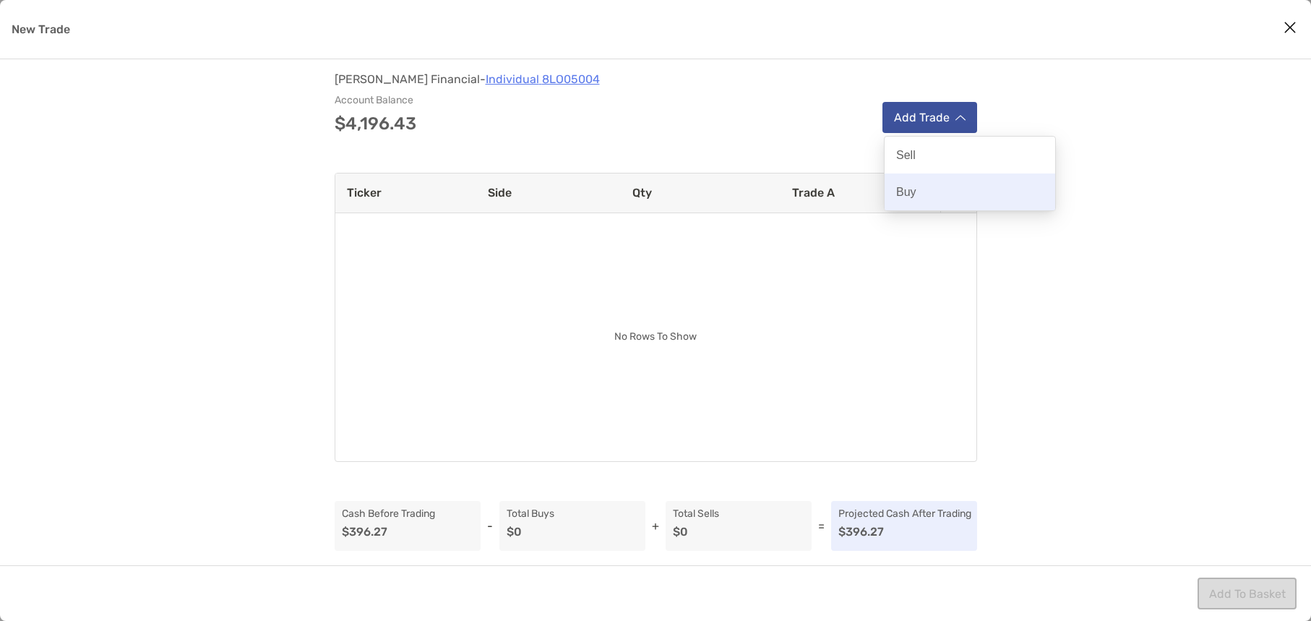
click at [837, 201] on div "Buy" at bounding box center [970, 191] width 171 height 37
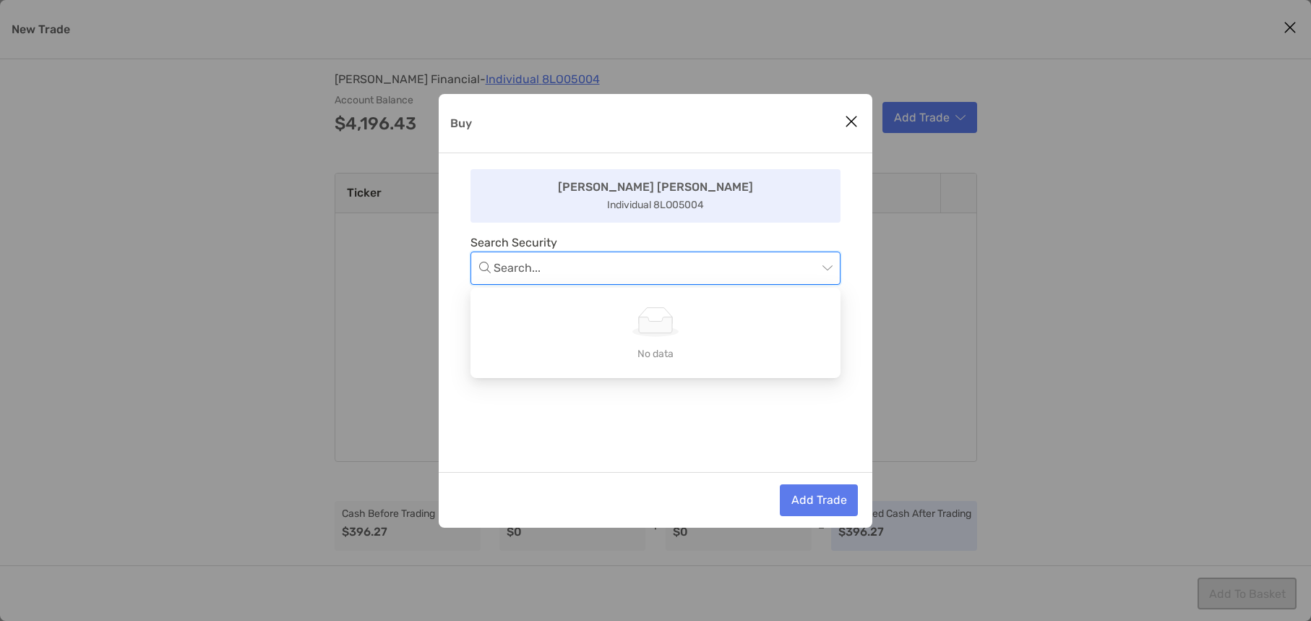
click at [618, 270] on input "Buy" at bounding box center [656, 268] width 324 height 32
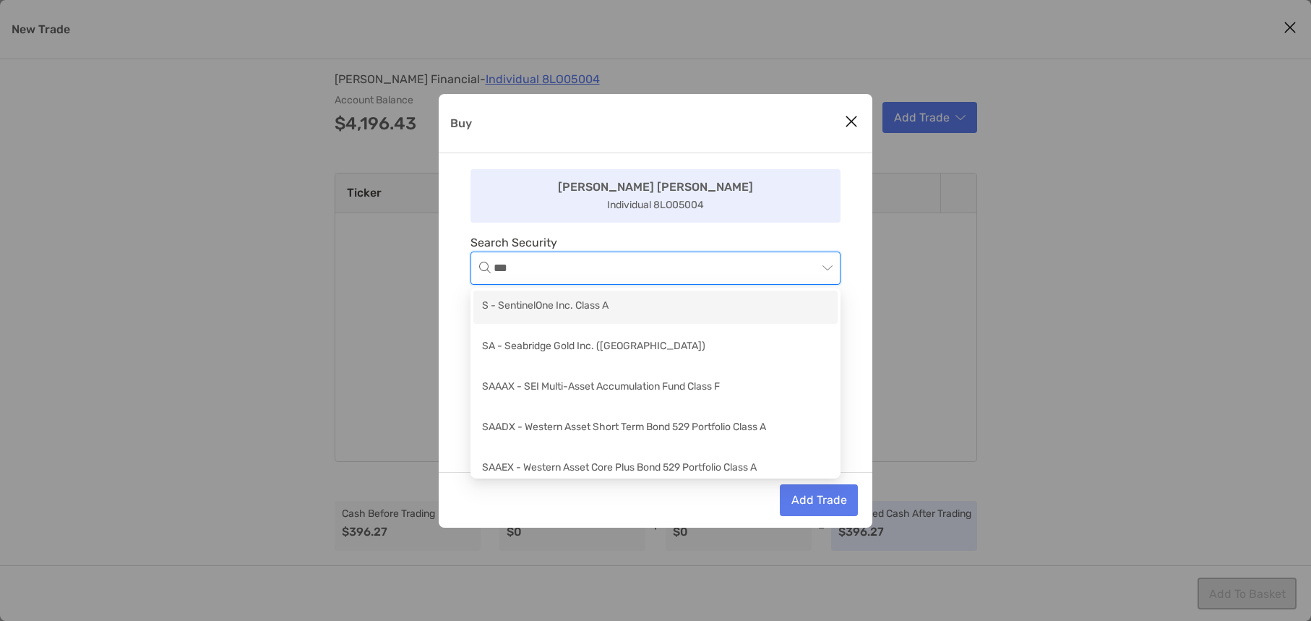
type input "****"
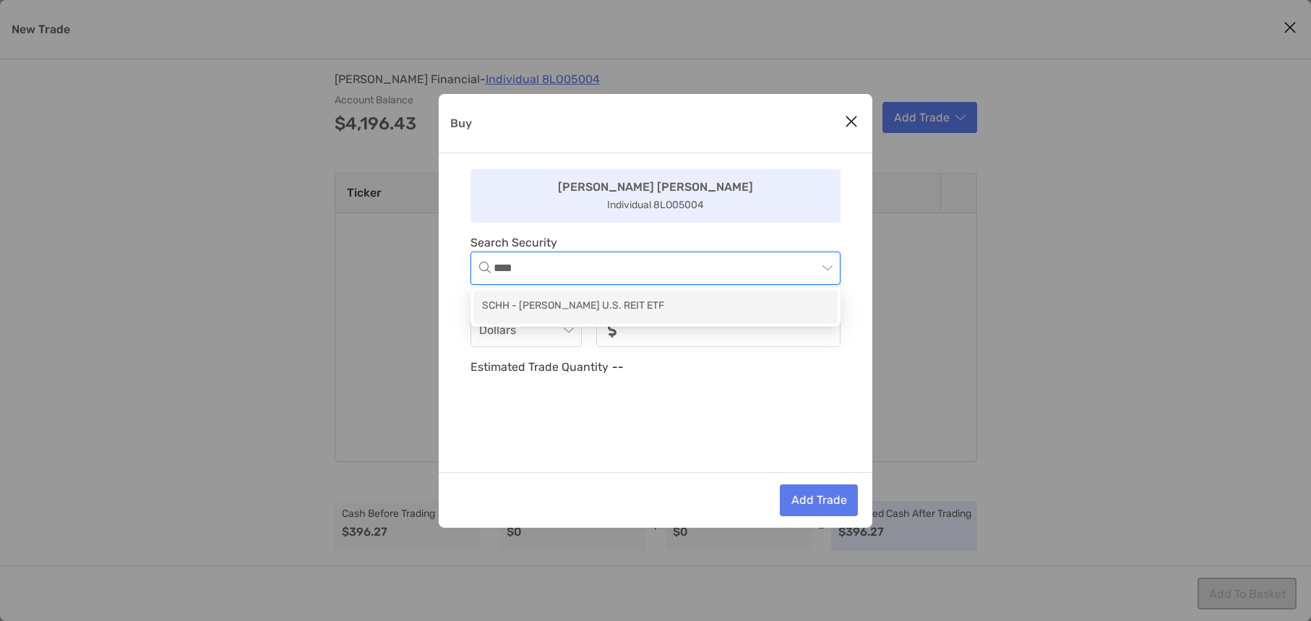
drag, startPoint x: 546, startPoint y: 301, endPoint x: 638, endPoint y: 322, distance: 94.2
click at [547, 301] on div "SCHH - Schwab U.S. REIT ETF" at bounding box center [655, 307] width 347 height 18
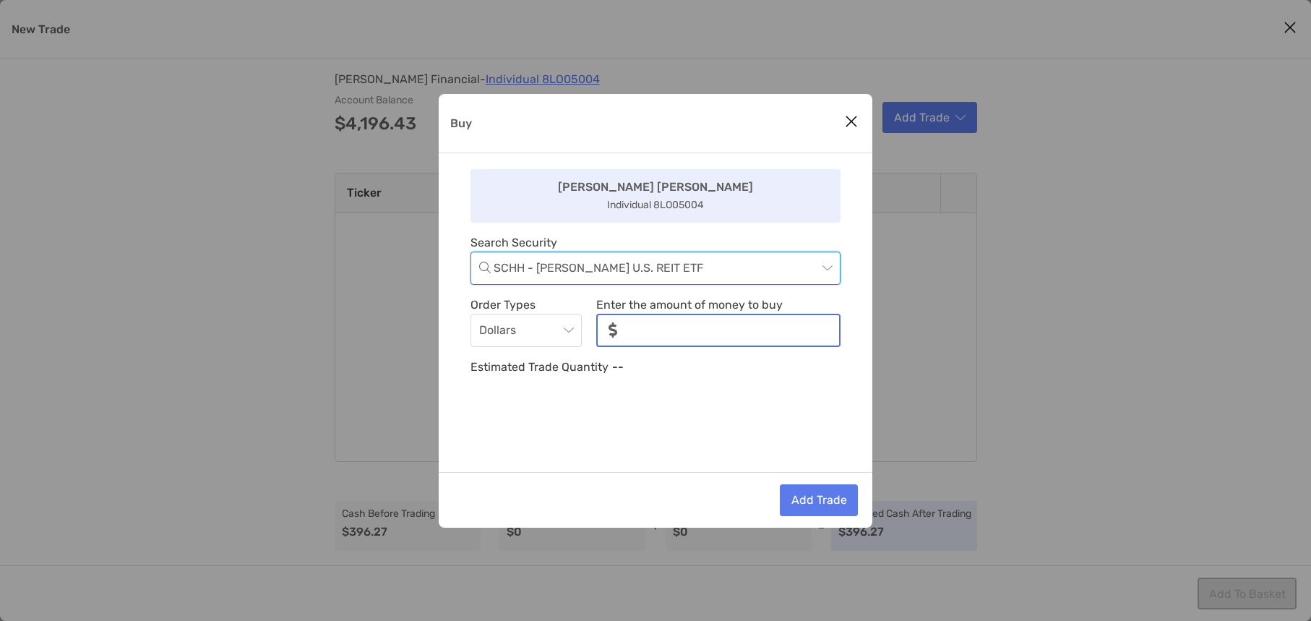
click at [654, 336] on input "noSymbolCurrency" at bounding box center [734, 330] width 210 height 30
type input "*"
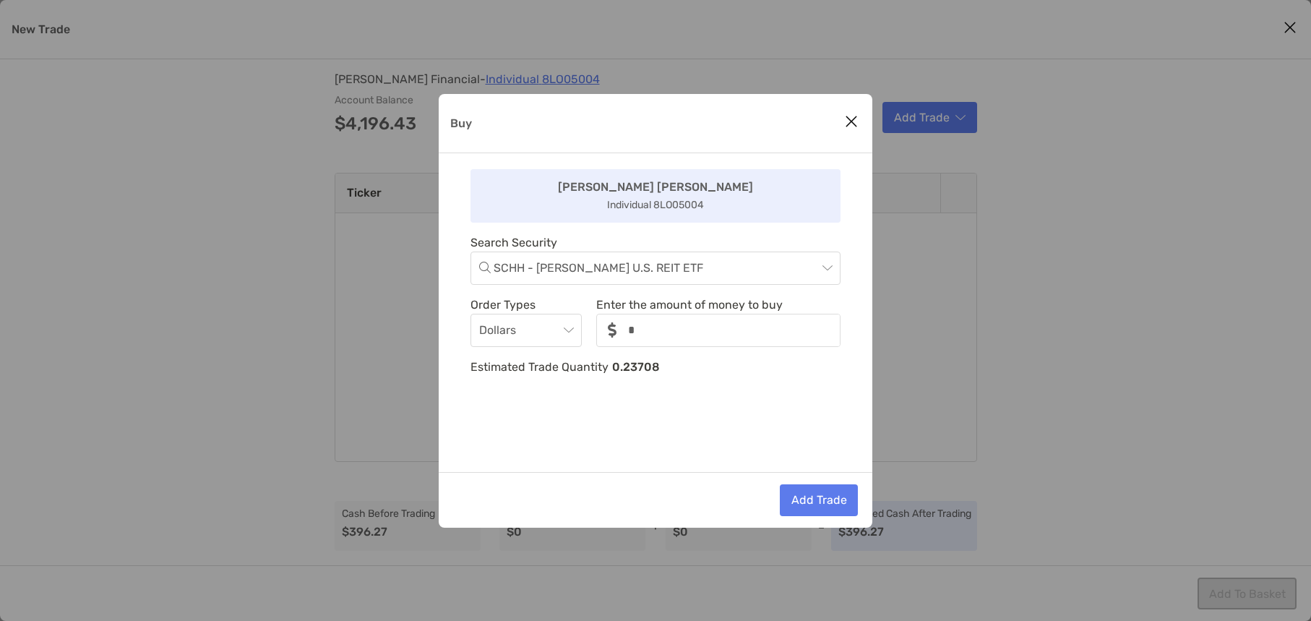
click at [618, 445] on div "Zoe Zoe Individual 8LO05004 Search Security SCHH - Schwab U.S. REIT ETF Order T…" at bounding box center [656, 312] width 434 height 319
click at [627, 275] on span "SCHH - Schwab U.S. REIT ETF" at bounding box center [663, 268] width 338 height 32
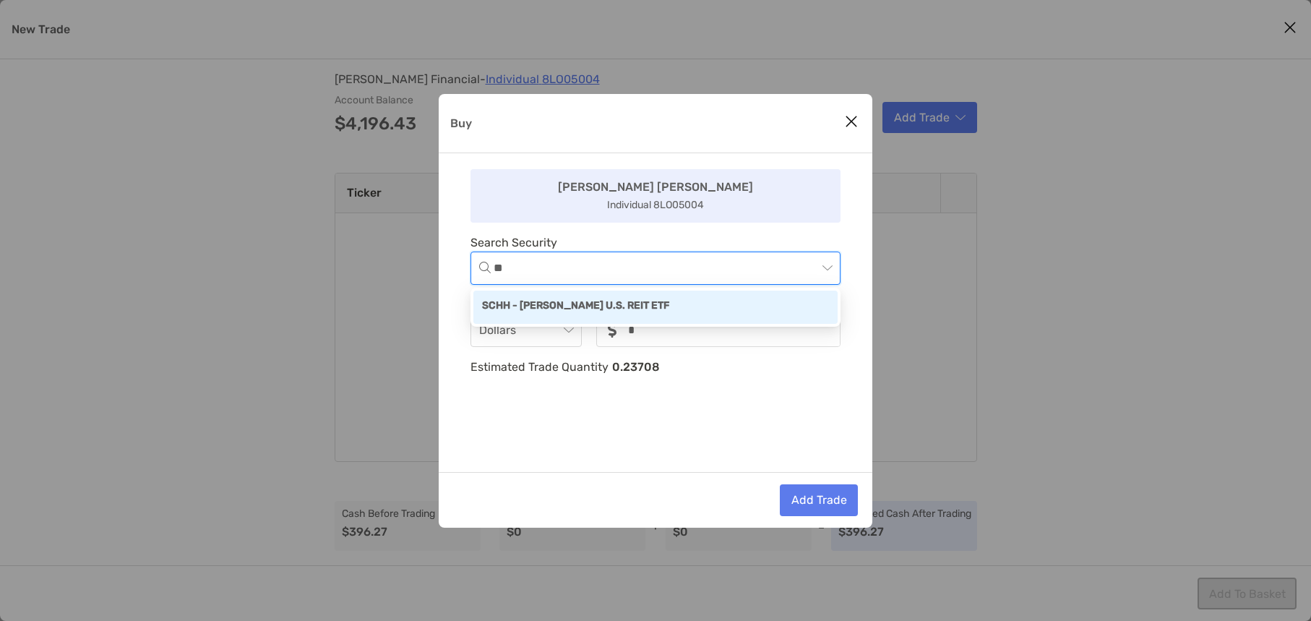
type input "***"
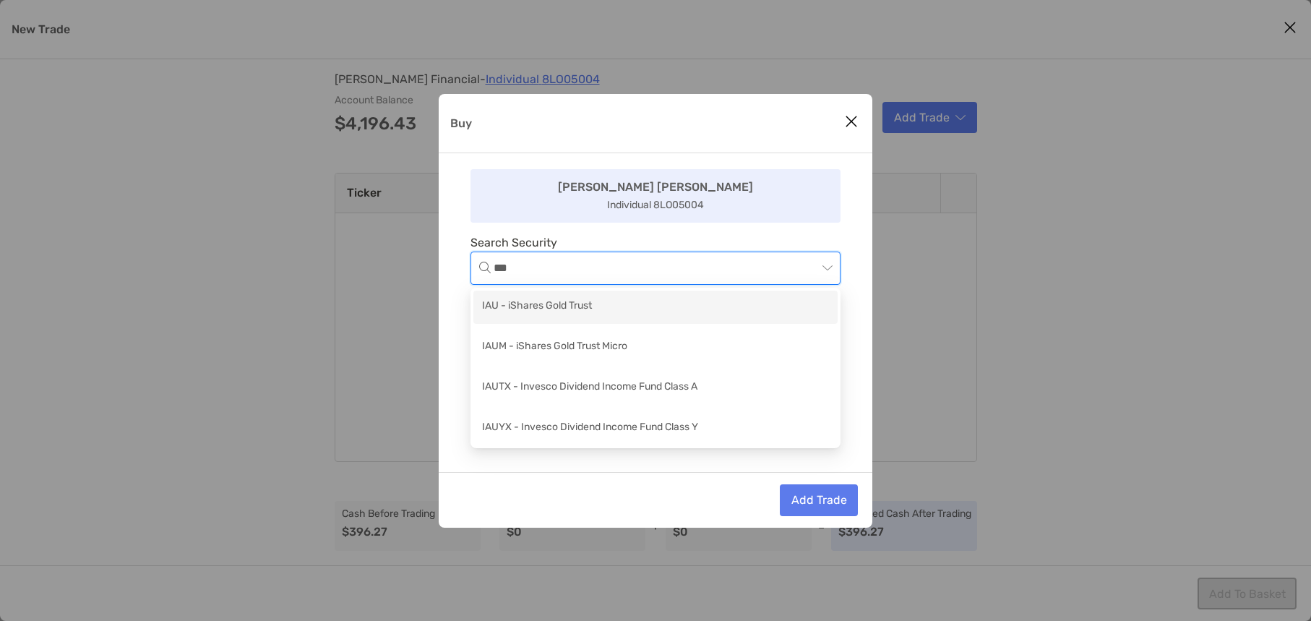
drag, startPoint x: 499, startPoint y: 305, endPoint x: 606, endPoint y: 330, distance: 109.2
click at [506, 306] on div "IAU - iShares Gold Trust" at bounding box center [655, 307] width 347 height 18
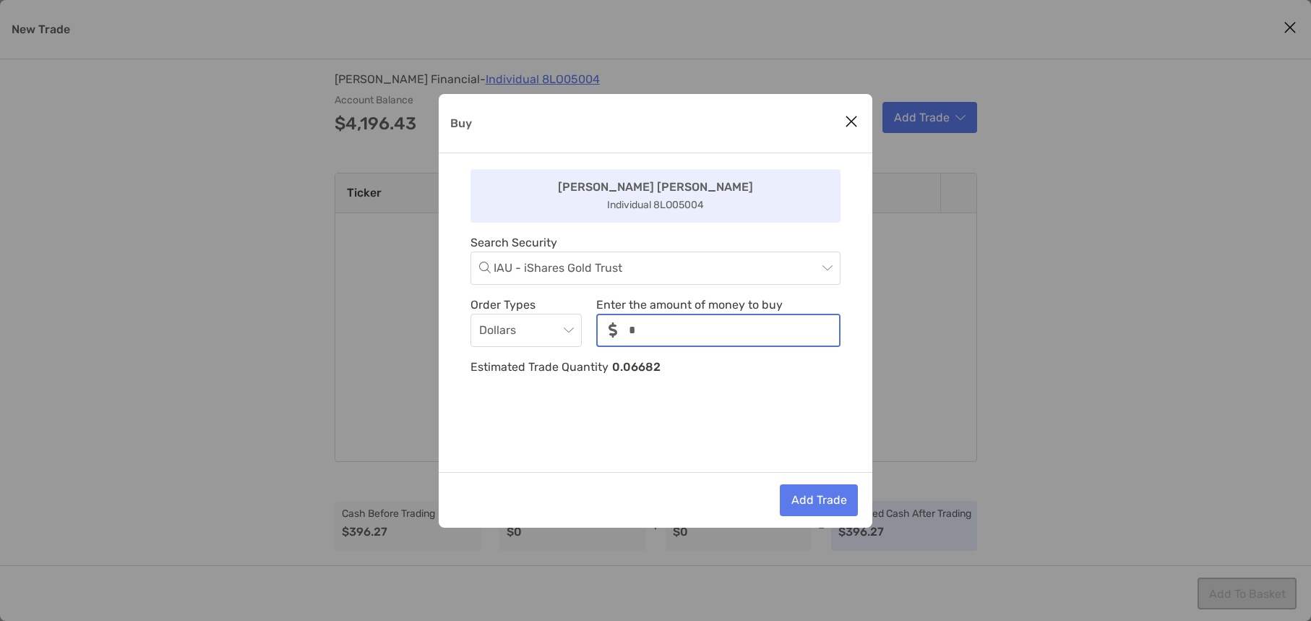
drag, startPoint x: 645, startPoint y: 340, endPoint x: 693, endPoint y: 360, distance: 51.5
click at [646, 340] on input "noSymbolCurrency" at bounding box center [734, 330] width 210 height 30
click at [632, 473] on div "Add Trade" at bounding box center [656, 500] width 434 height 56
click at [721, 456] on div "Zoe Zoe Individual 8LO05004 Search Security IAU - iShares Gold Trust Order Type…" at bounding box center [656, 312] width 434 height 319
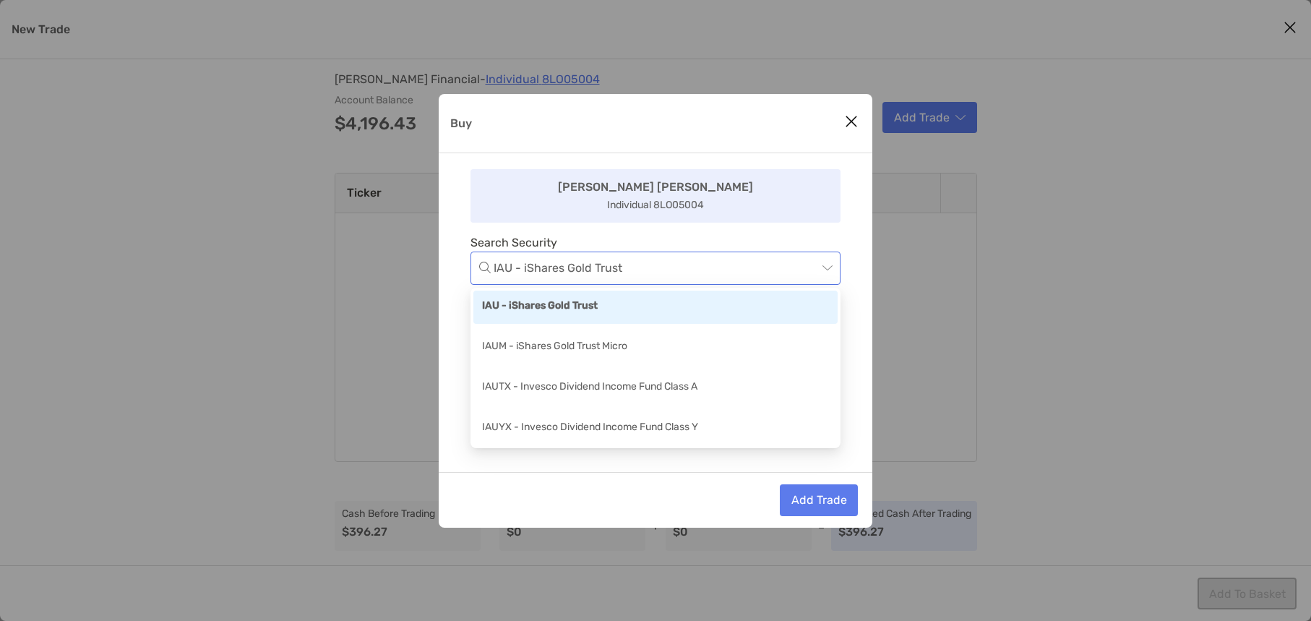
click at [614, 274] on span "IAU - iShares Gold Trust" at bounding box center [663, 268] width 338 height 32
click at [635, 270] on span "IAU - iShares Gold Trust" at bounding box center [663, 268] width 338 height 32
type input "*"
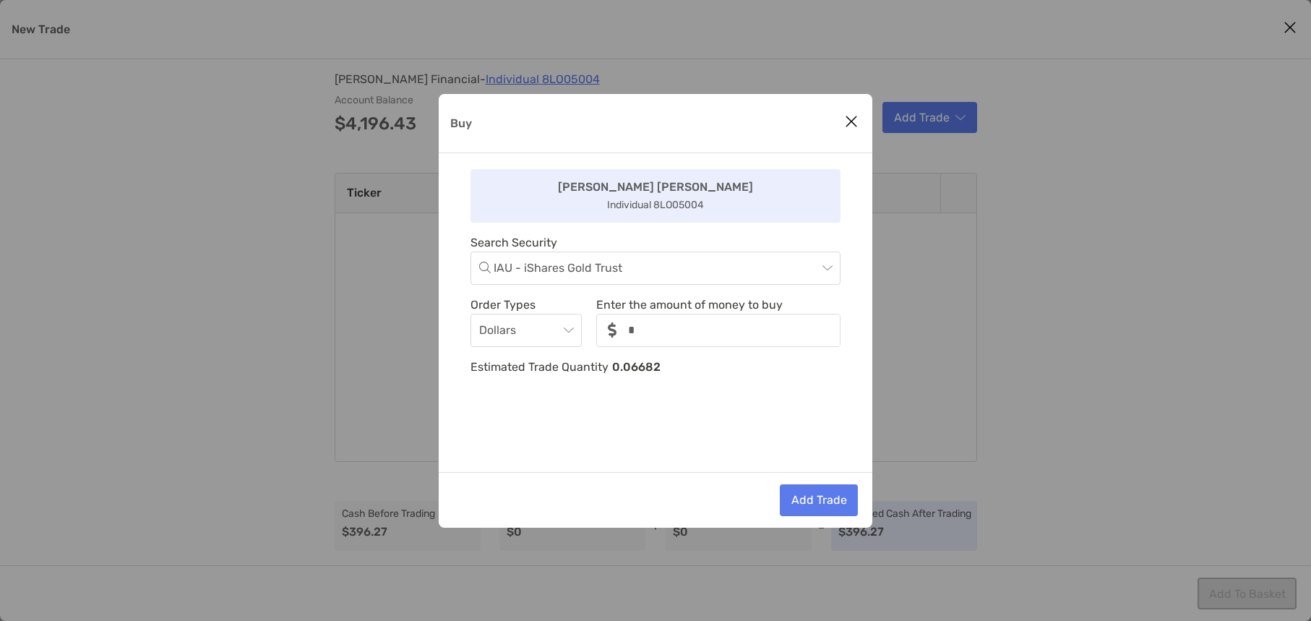
click at [622, 223] on div "Zoe Zoe Individual 8LO05004 Search Security IAU - iShares Gold Trust Order Type…" at bounding box center [656, 312] width 434 height 319
click at [614, 270] on span "IAU - iShares Gold Trust" at bounding box center [663, 268] width 338 height 32
type input "*"
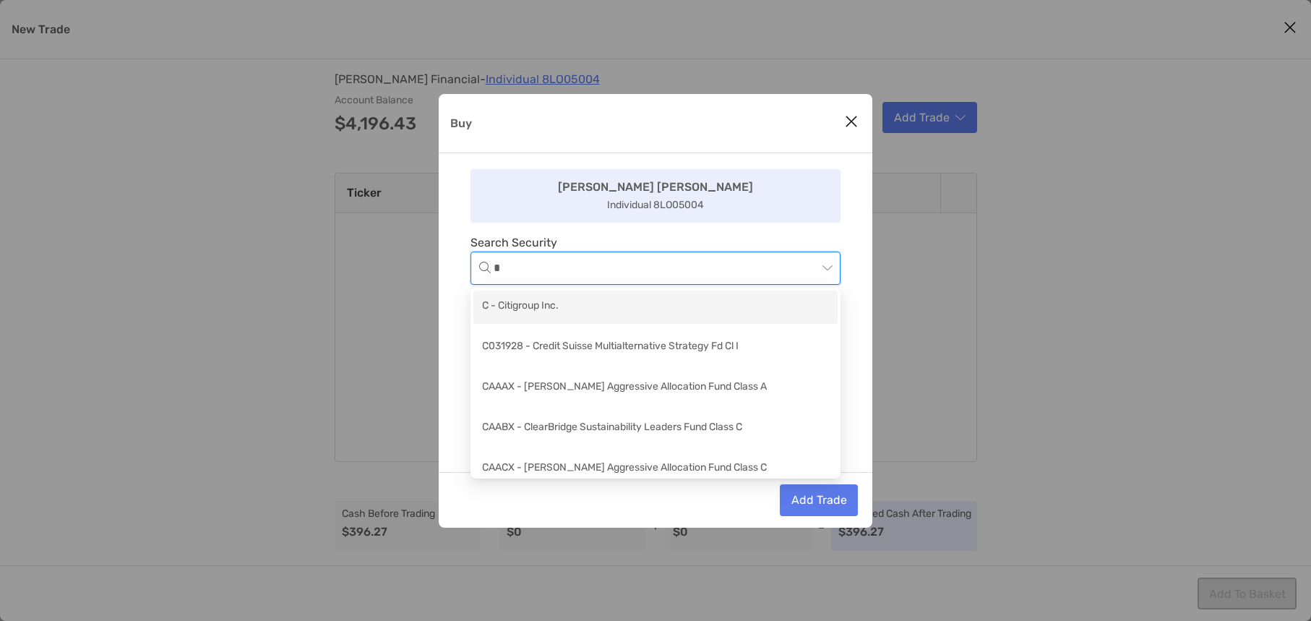
drag, startPoint x: 563, startPoint y: 309, endPoint x: 609, endPoint y: 326, distance: 49.4
click at [564, 309] on div "C - Citigroup Inc." at bounding box center [655, 307] width 347 height 18
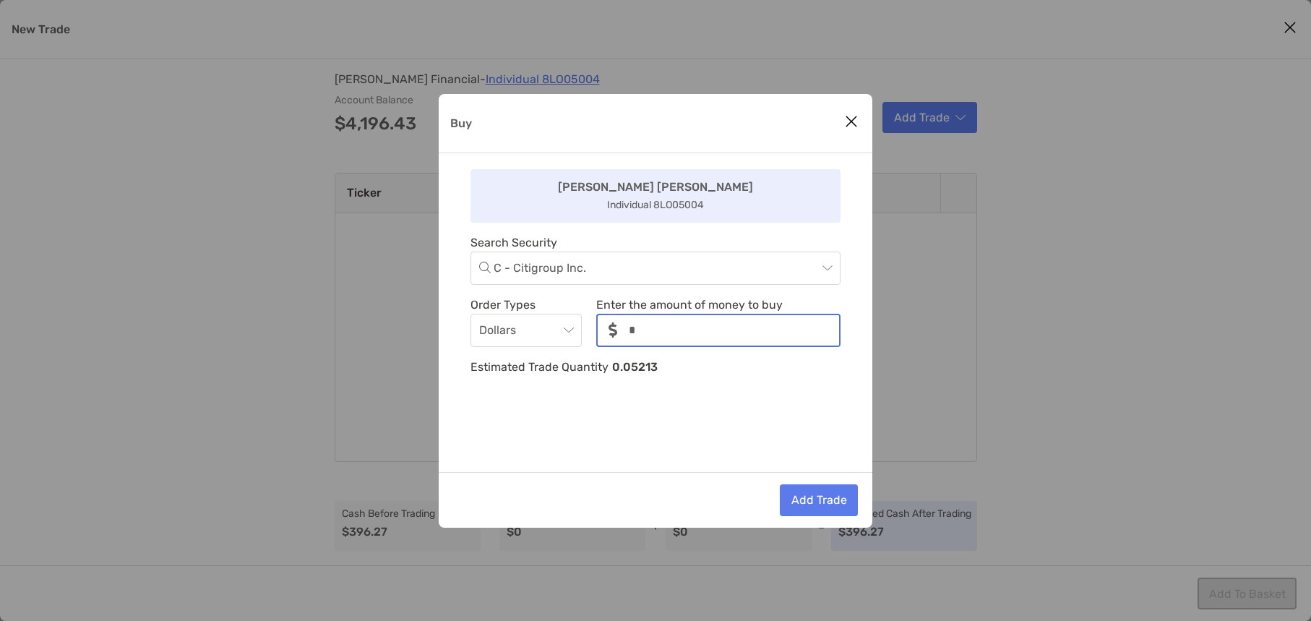
click at [703, 328] on input "noSymbolCurrency" at bounding box center [734, 330] width 210 height 30
click at [634, 422] on div "Zoe Zoe Individual 8LO05004 Search Security C - Citigroup Inc. Order Types Doll…" at bounding box center [656, 312] width 434 height 319
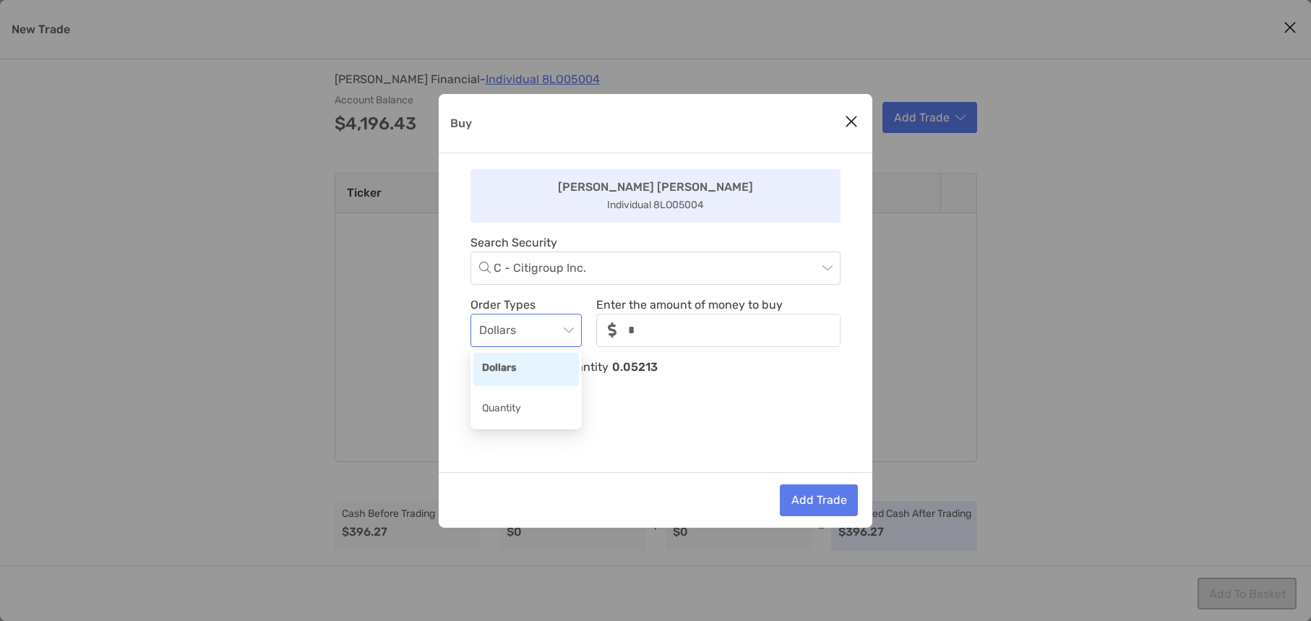
drag, startPoint x: 573, startPoint y: 339, endPoint x: 563, endPoint y: 343, distance: 10.7
click at [573, 339] on div "Dollars" at bounding box center [526, 330] width 111 height 33
drag, startPoint x: 508, startPoint y: 402, endPoint x: 520, endPoint y: 398, distance: 12.4
click at [509, 401] on div "Quantity" at bounding box center [526, 409] width 88 height 18
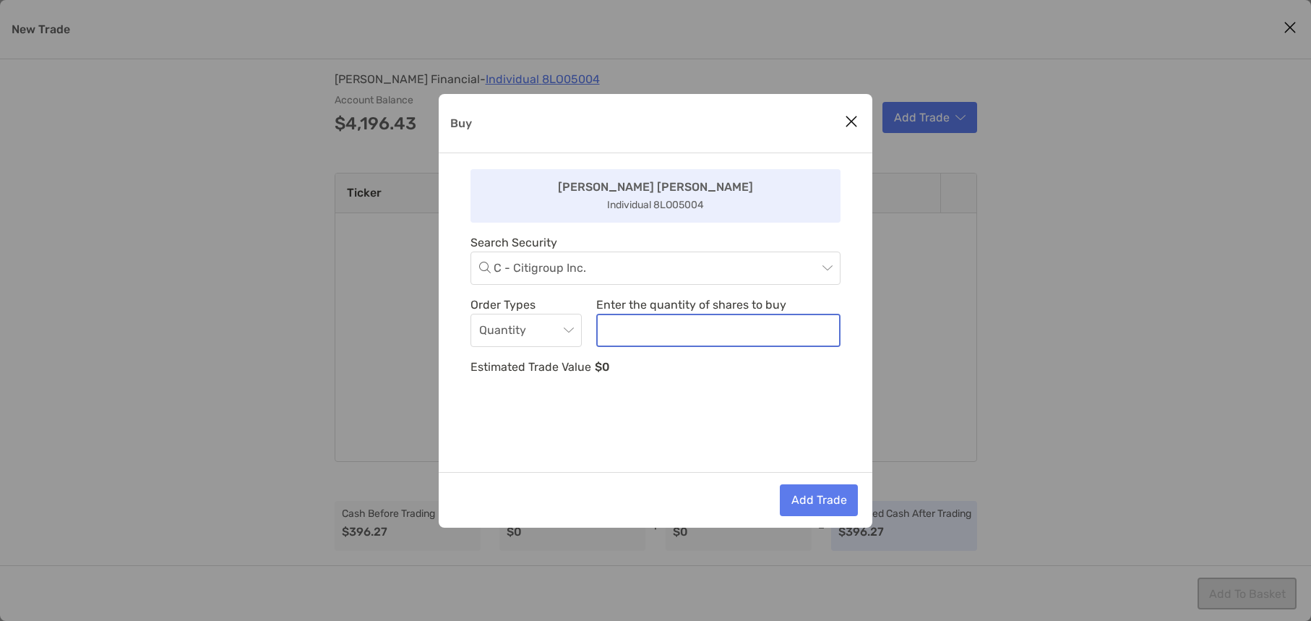
click at [622, 322] on input "noSymbolCurrency" at bounding box center [718, 330] width 241 height 30
type input "*"
drag, startPoint x: 552, startPoint y: 420, endPoint x: 554, endPoint y: 341, distance: 78.8
click at [552, 419] on div "Zoe Zoe Individual 8LO05004 Search Security C - Citigroup Inc. Order Types Quan…" at bounding box center [656, 312] width 434 height 319
drag, startPoint x: 546, startPoint y: 323, endPoint x: 547, endPoint y: 334, distance: 10.9
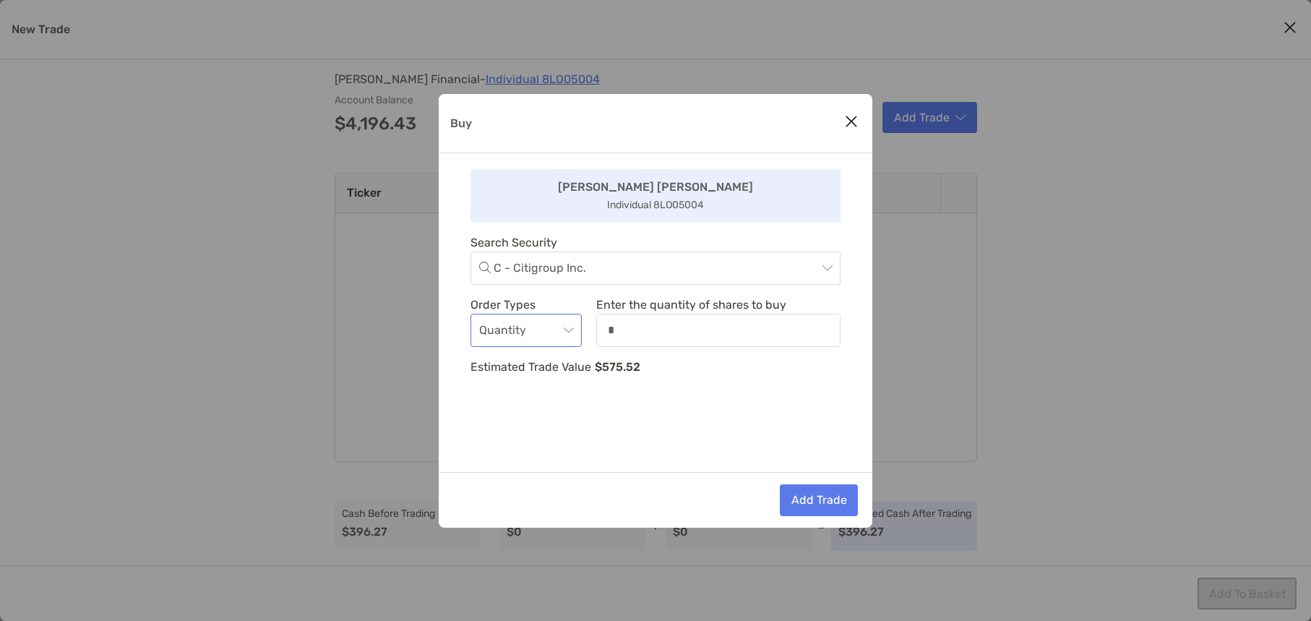
click at [547, 323] on span "Quantity" at bounding box center [526, 330] width 94 height 32
drag, startPoint x: 517, startPoint y: 364, endPoint x: 617, endPoint y: 374, distance: 100.3
click at [530, 366] on div "Dollars" at bounding box center [526, 369] width 88 height 18
click at [649, 397] on div "Zoe Zoe Individual 8LO05004 Search Security C - Citigroup Inc. Order Types Doll…" at bounding box center [656, 312] width 434 height 319
click at [645, 325] on input "noSymbolCurrency" at bounding box center [734, 330] width 210 height 30
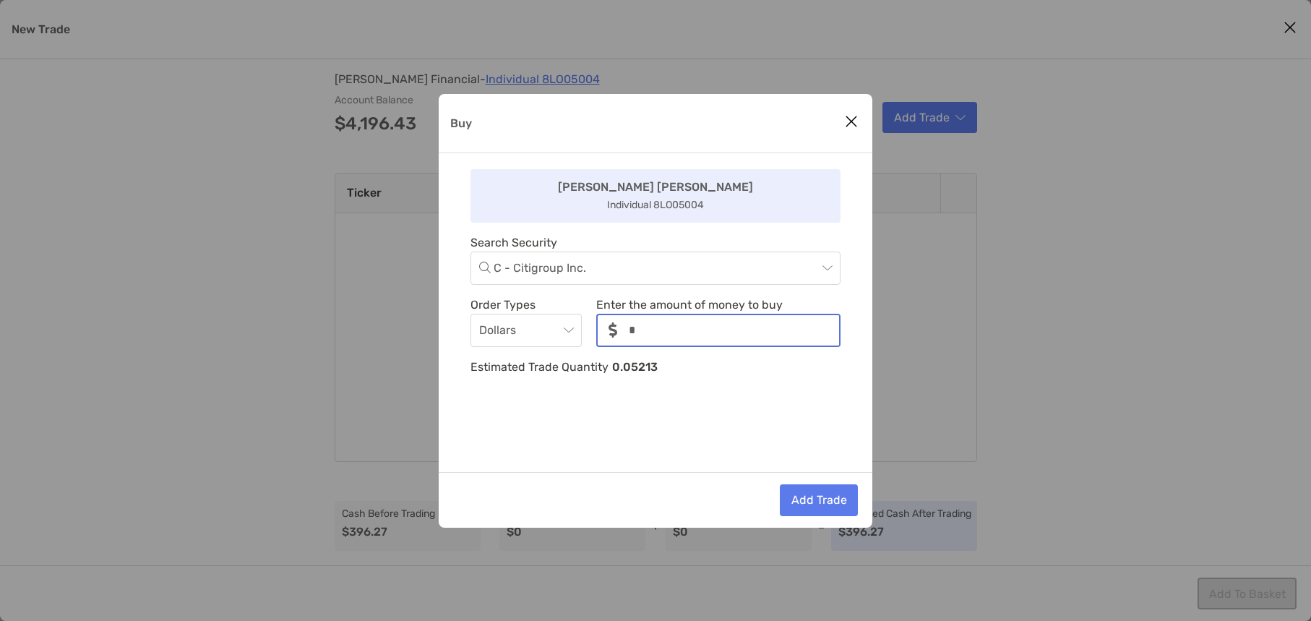
type input "*"
click at [640, 407] on div "Zoe Zoe Individual 8LO05004 Search Security C - Citigroup Inc. Order Types Doll…" at bounding box center [656, 312] width 434 height 319
click at [837, 127] on icon "Close modal" at bounding box center [851, 121] width 13 height 17
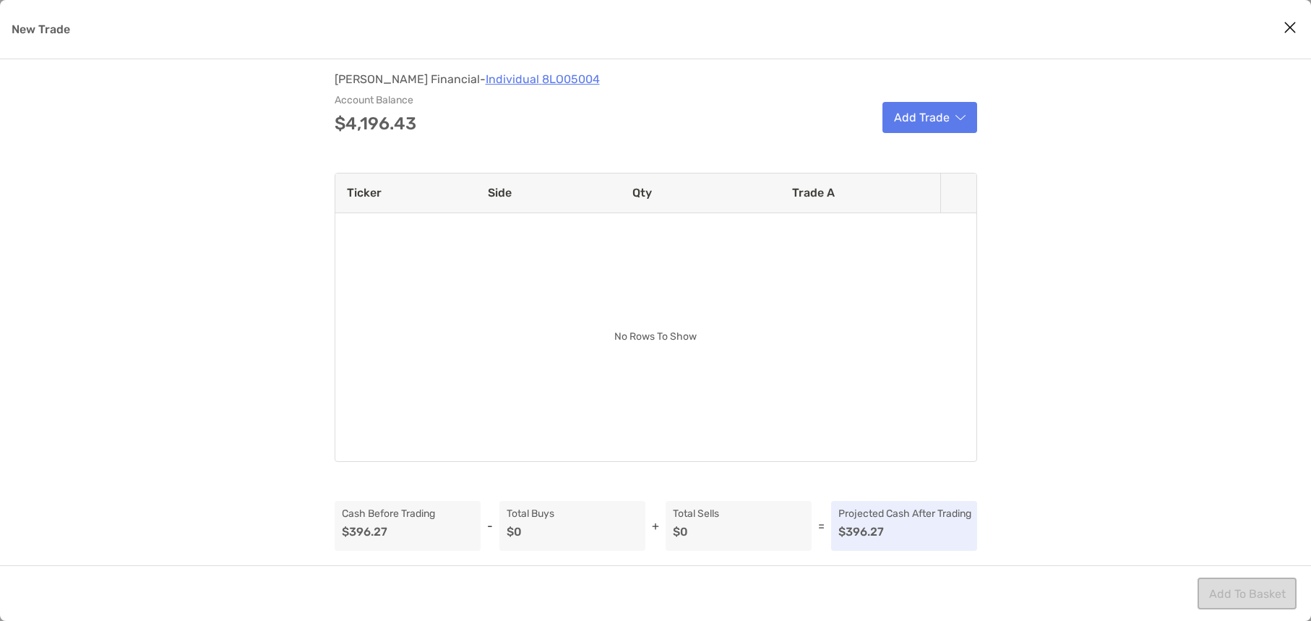
drag, startPoint x: 607, startPoint y: 243, endPoint x: 668, endPoint y: 253, distance: 61.6
click at [668, 253] on div "modal" at bounding box center [637, 337] width 605 height 248
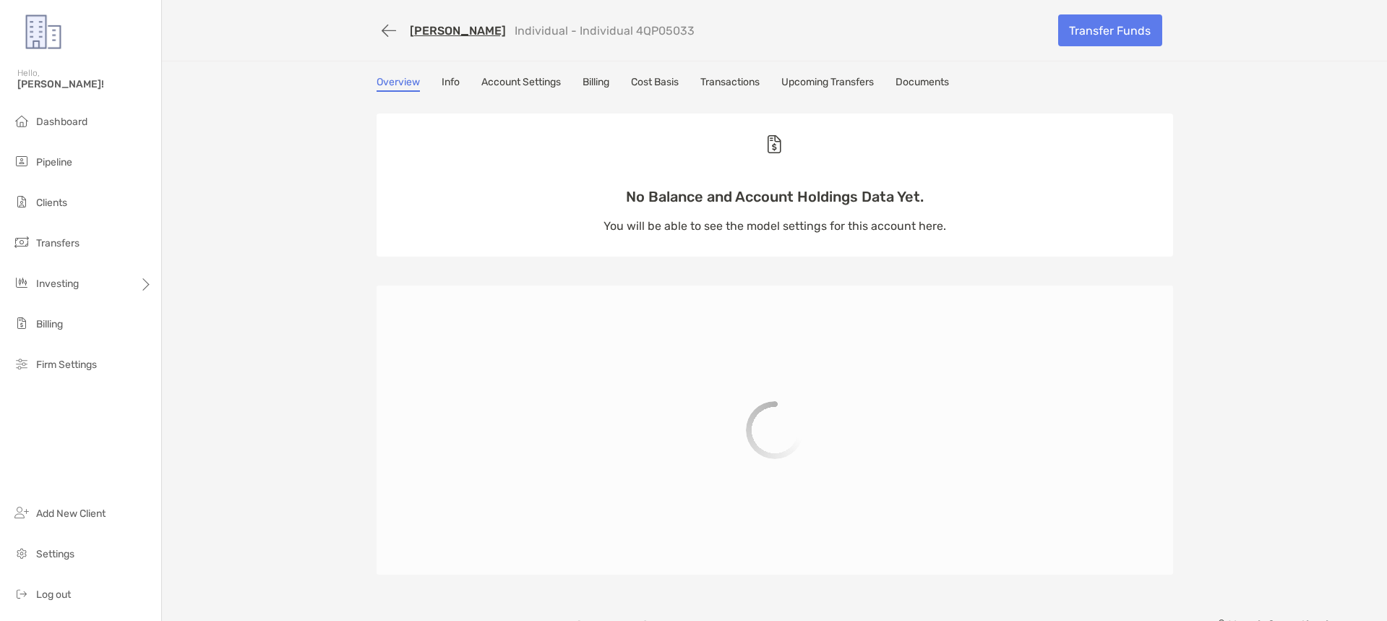
click at [662, 32] on p "Individual - Individual 4QP05033" at bounding box center [605, 31] width 180 height 14
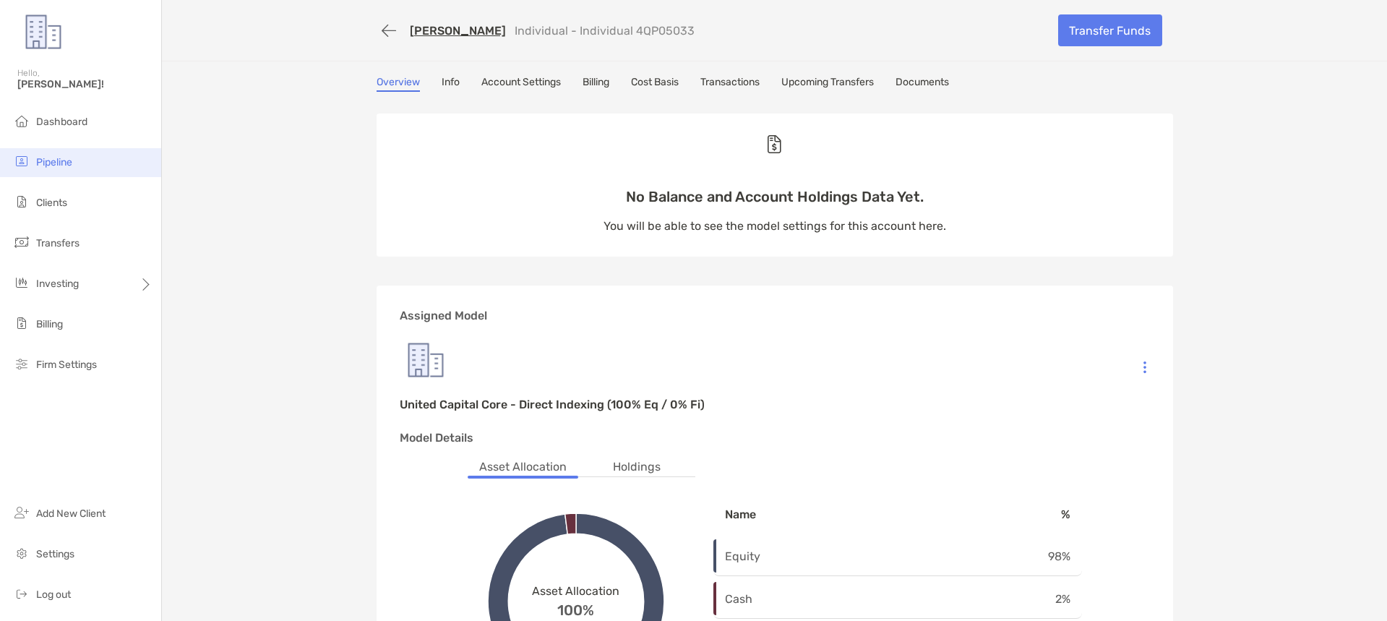
copy p "4QP05033"
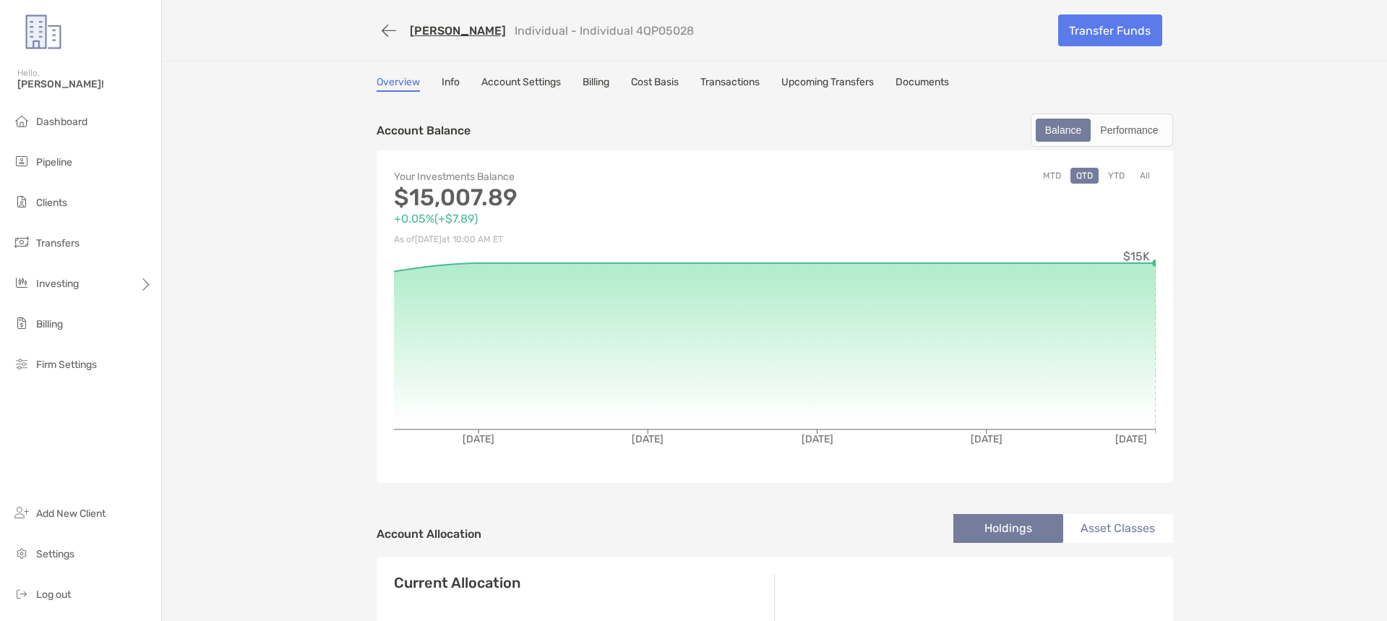
click at [721, 85] on link "Transactions" at bounding box center [729, 84] width 59 height 16
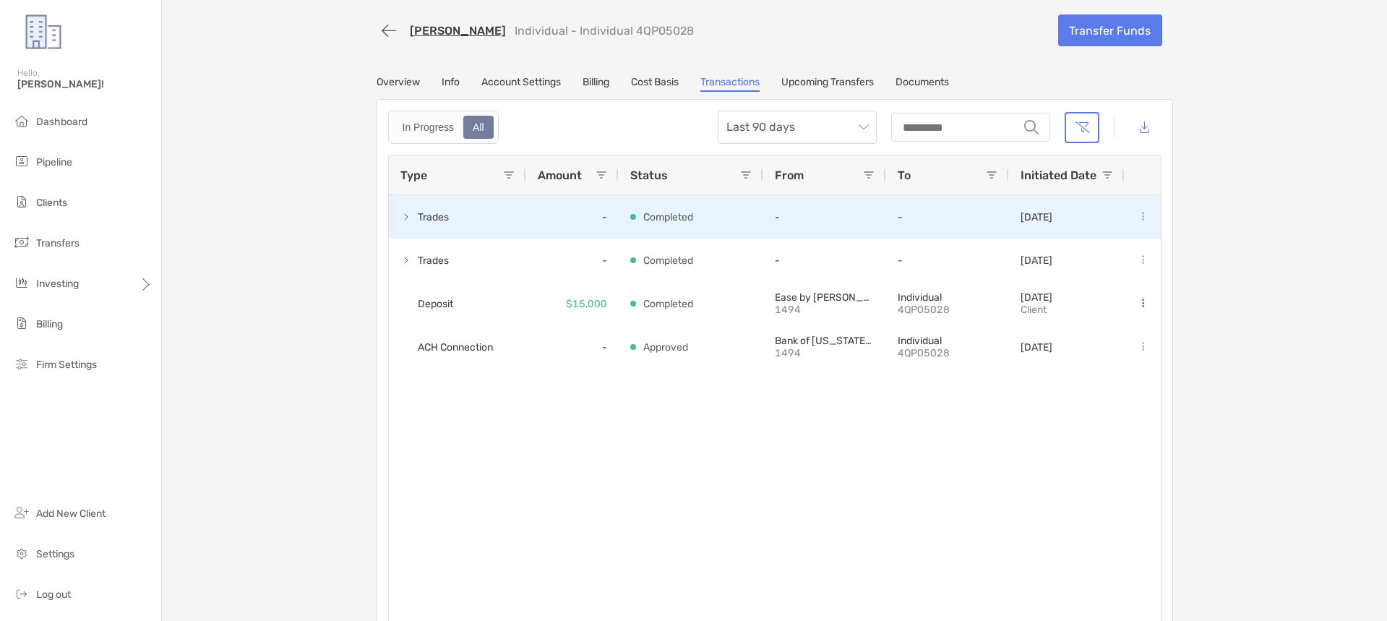
click at [400, 218] on span at bounding box center [406, 217] width 12 height 12
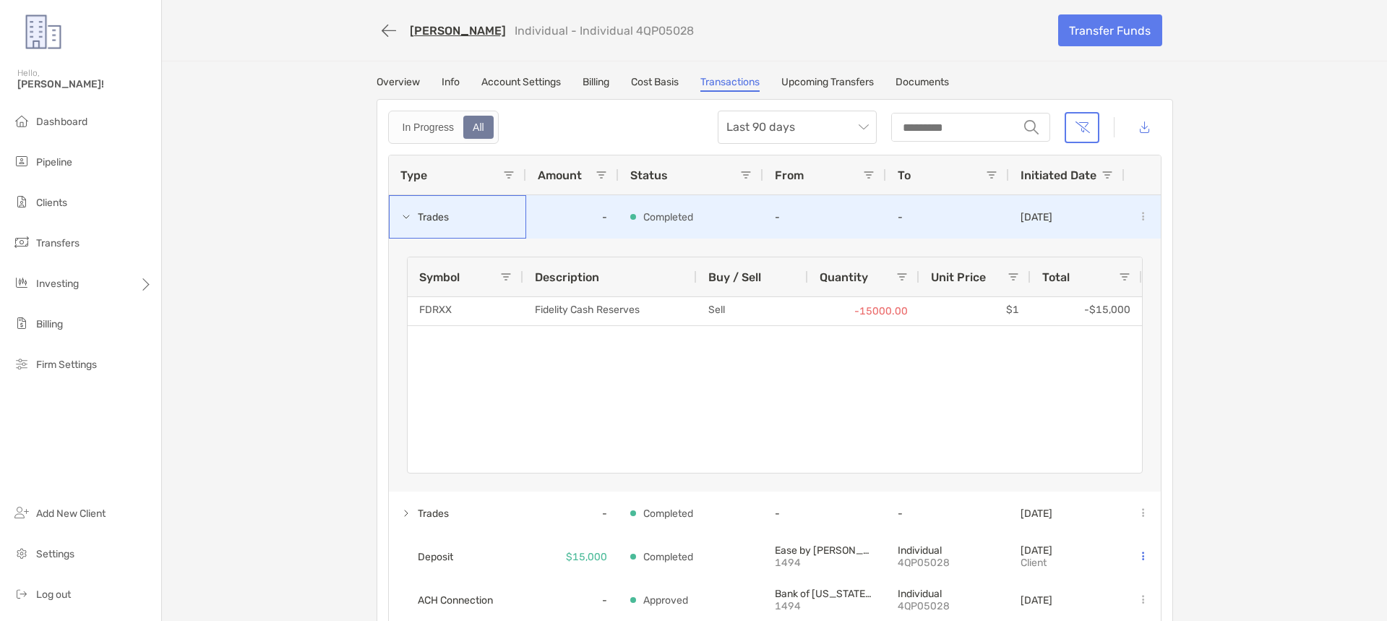
click at [403, 216] on span at bounding box center [406, 217] width 12 height 12
